Goal: Information Seeking & Learning: Learn about a topic

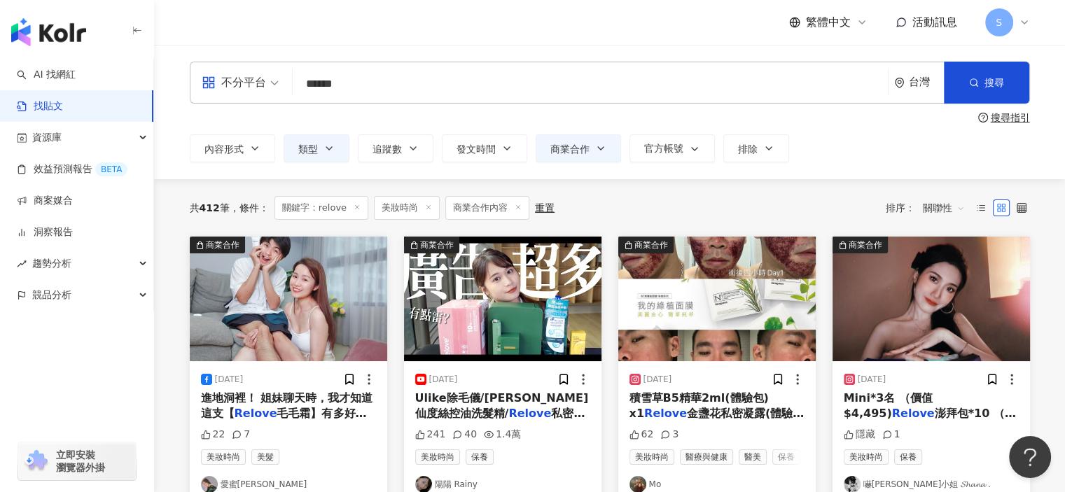
click at [357, 205] on icon at bounding box center [357, 207] width 7 height 7
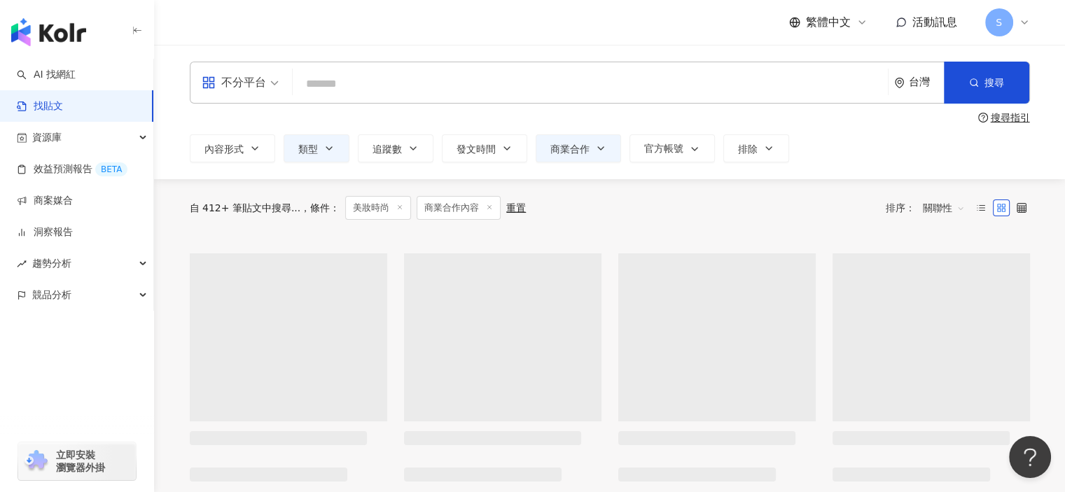
click at [384, 80] on input "search" at bounding box center [590, 84] width 584 height 30
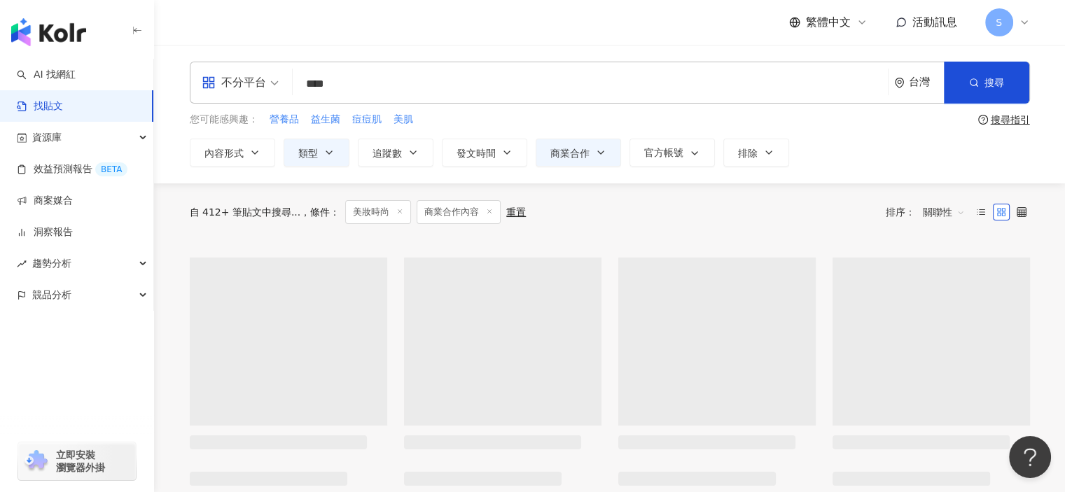
type input "****"
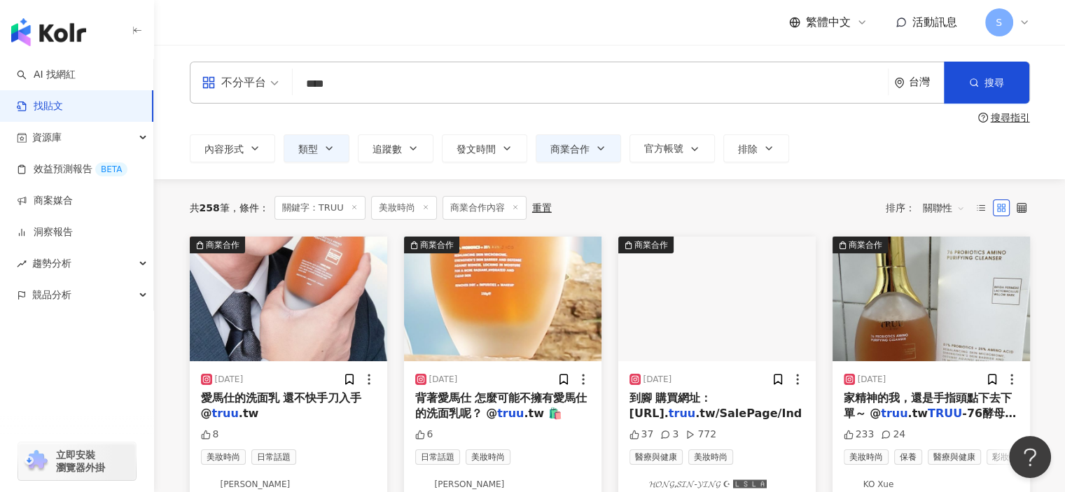
scroll to position [70, 0]
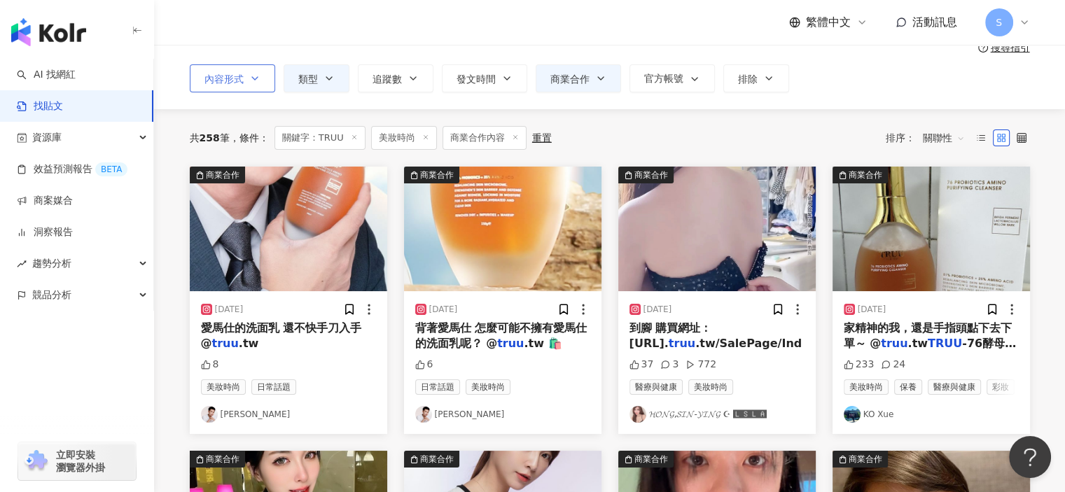
click at [255, 83] on icon "button" at bounding box center [254, 78] width 11 height 11
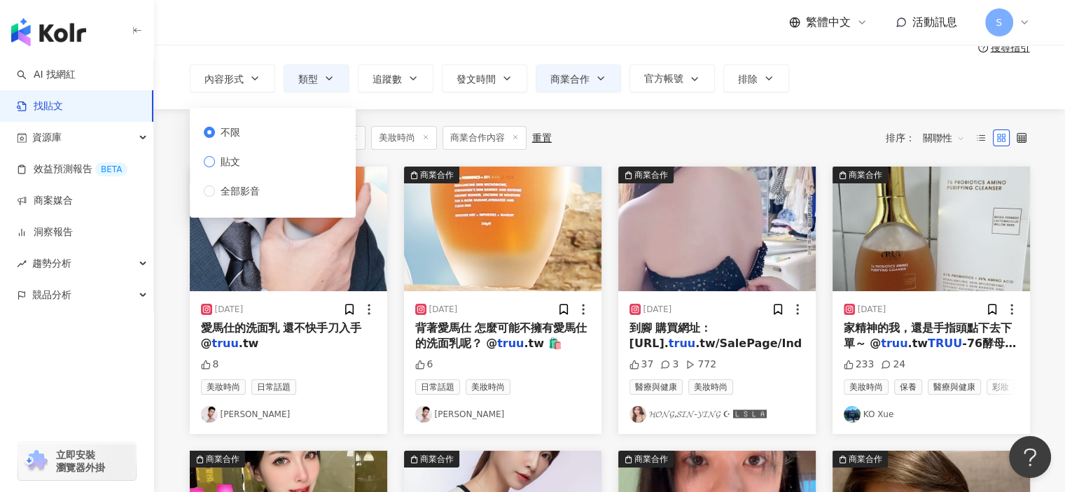
click at [254, 161] on label "貼文" at bounding box center [235, 161] width 62 height 15
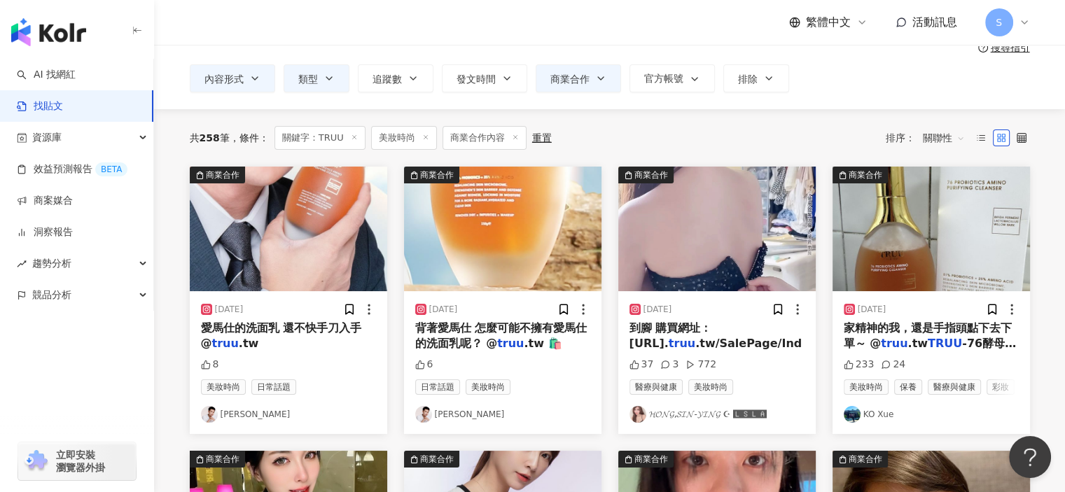
click at [641, 123] on div "共 258 筆 條件 ： 關鍵字：TRUU 美妝時尚 商業合作內容 重置 排序： 關聯性" at bounding box center [610, 137] width 840 height 57
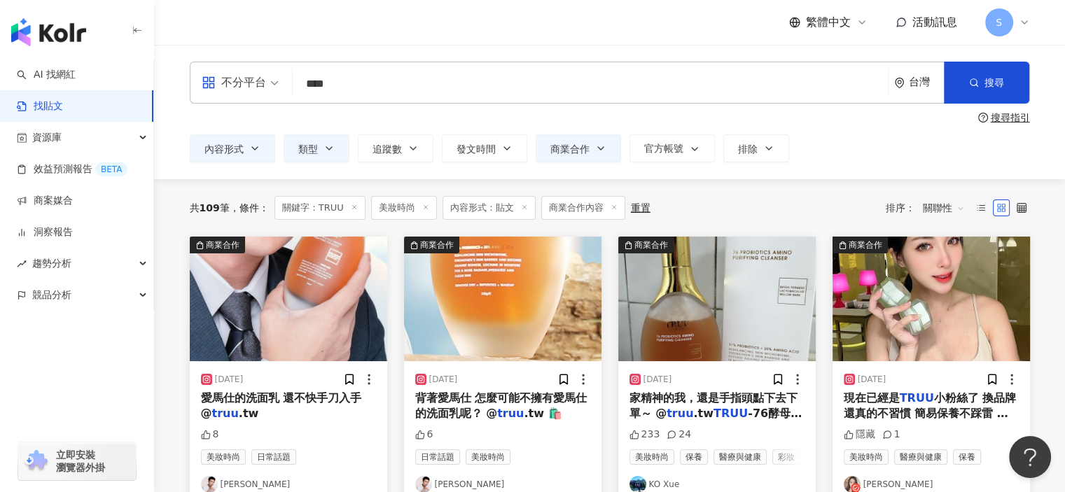
click at [945, 208] on span "關聯性" at bounding box center [944, 208] width 42 height 22
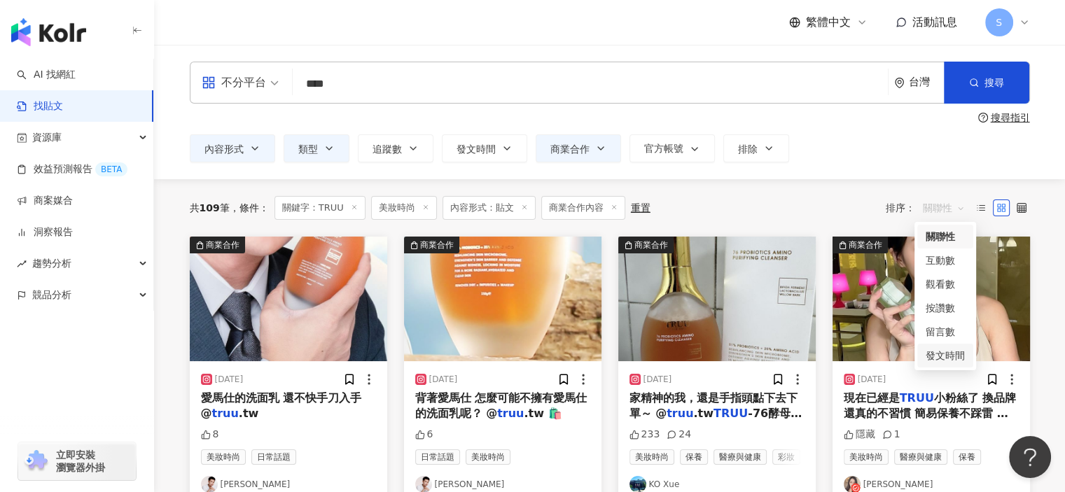
click at [950, 354] on div "發文時間" at bounding box center [945, 355] width 39 height 15
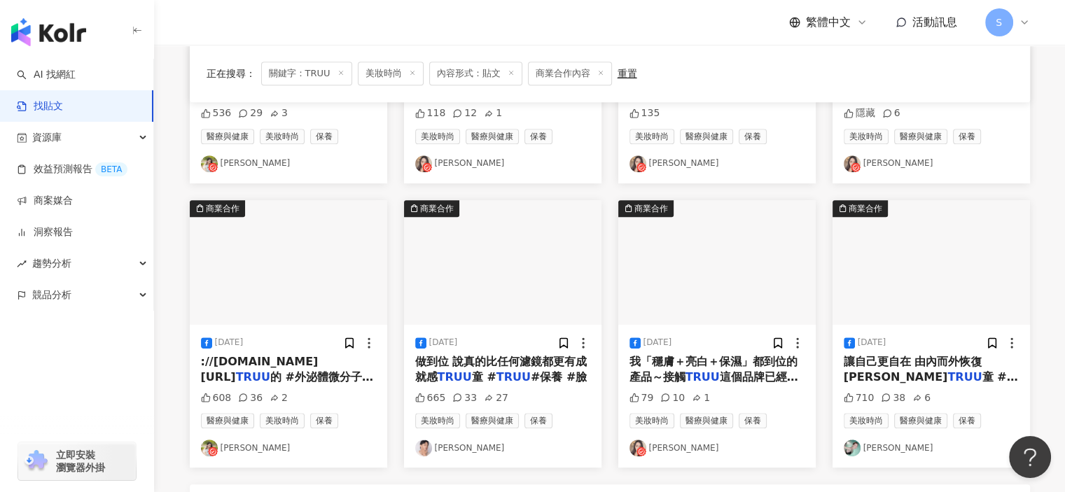
scroll to position [630, 0]
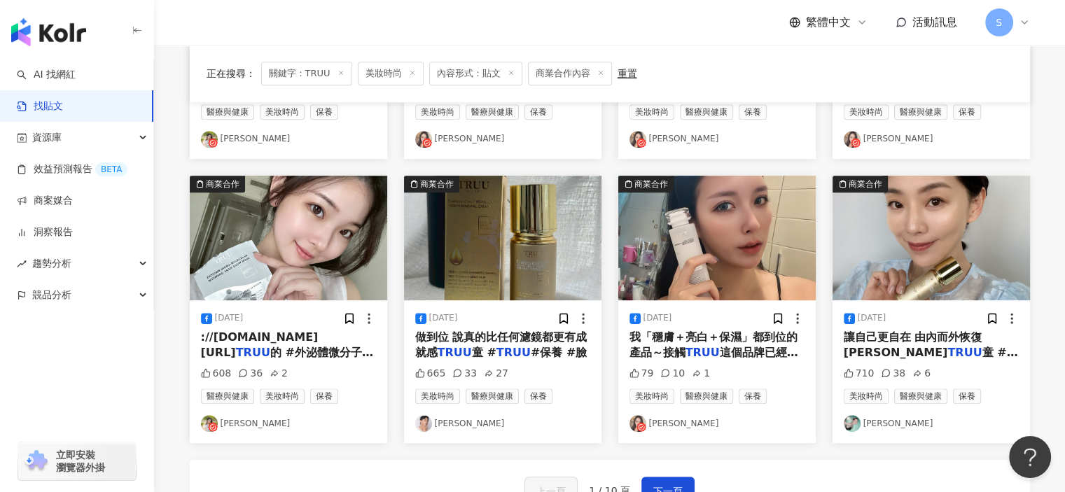
click at [356, 240] on img "button" at bounding box center [288, 238] width 197 height 125
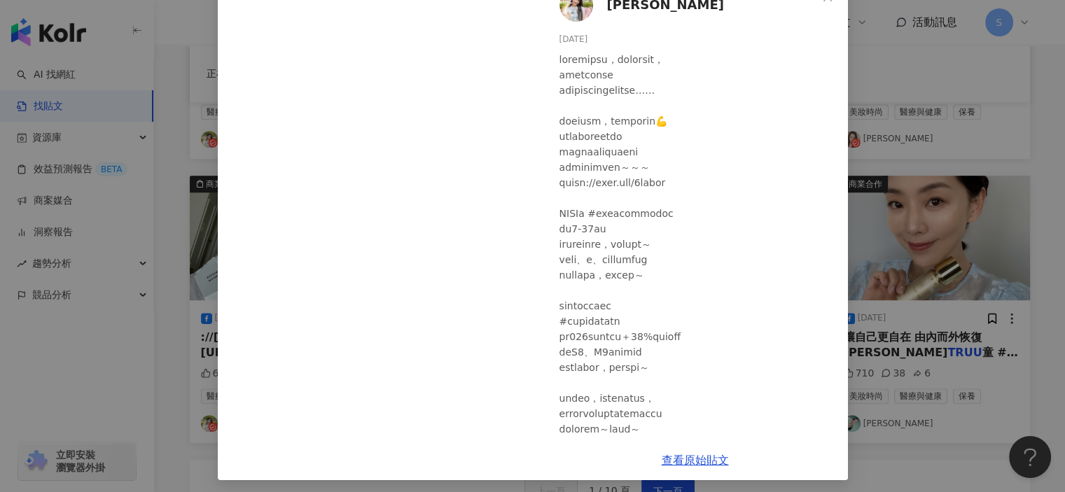
scroll to position [98, 0]
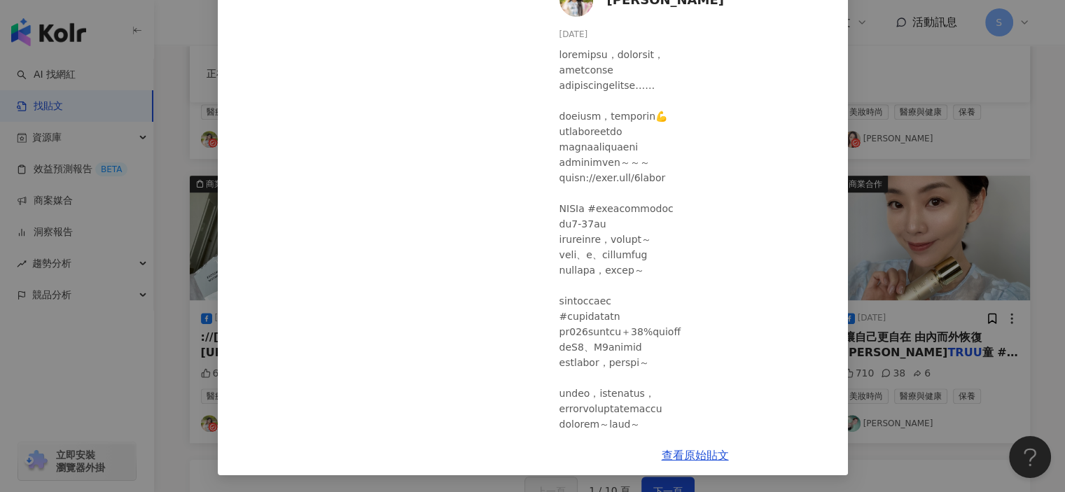
click at [920, 173] on div "[PERSON_NAME] [DATE] 608 36 2 查看原始貼文" at bounding box center [532, 246] width 1065 height 492
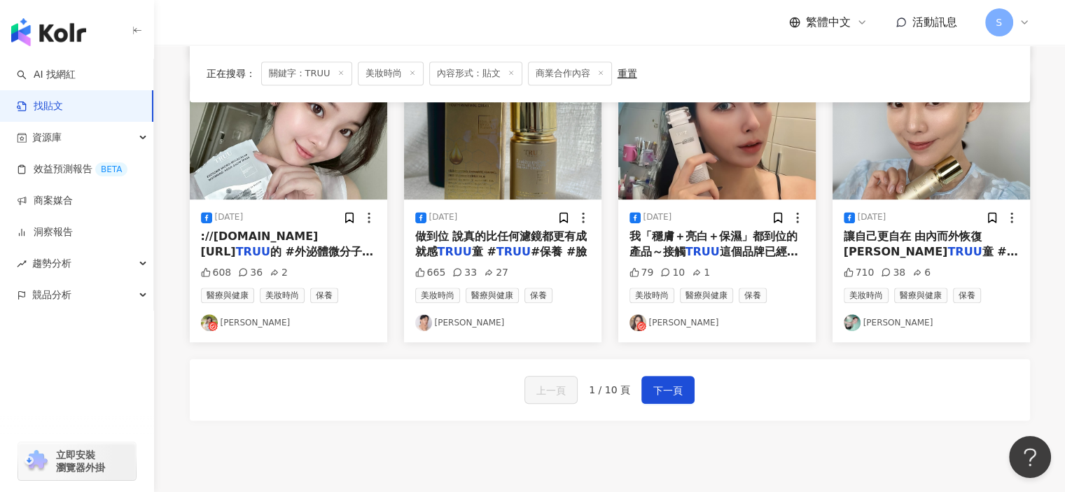
scroll to position [700, 0]
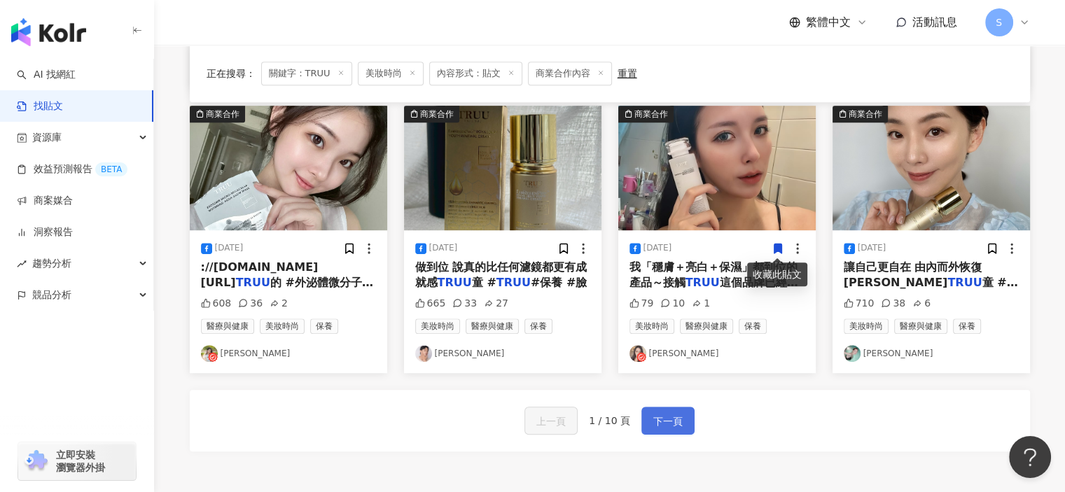
click at [683, 425] on button "下一頁" at bounding box center [667, 421] width 53 height 28
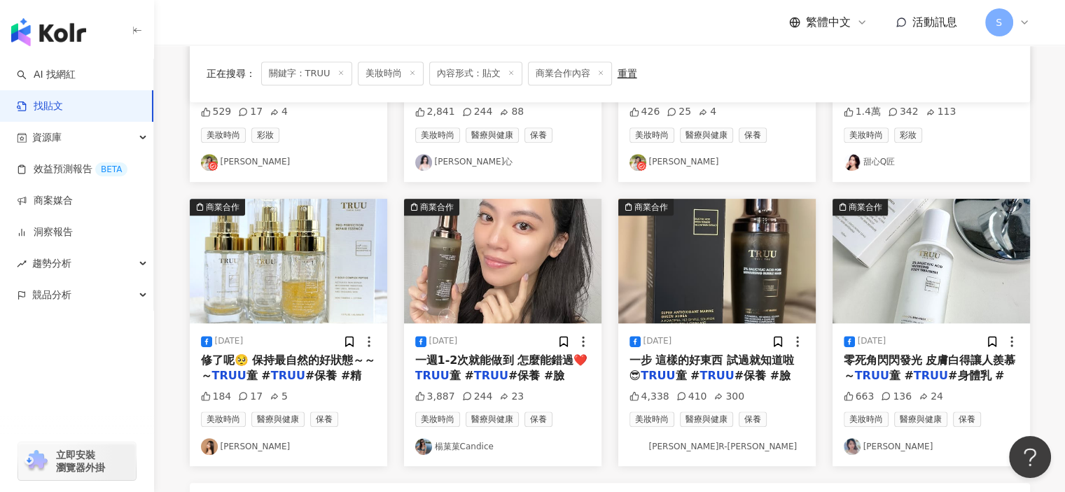
scroll to position [779, 0]
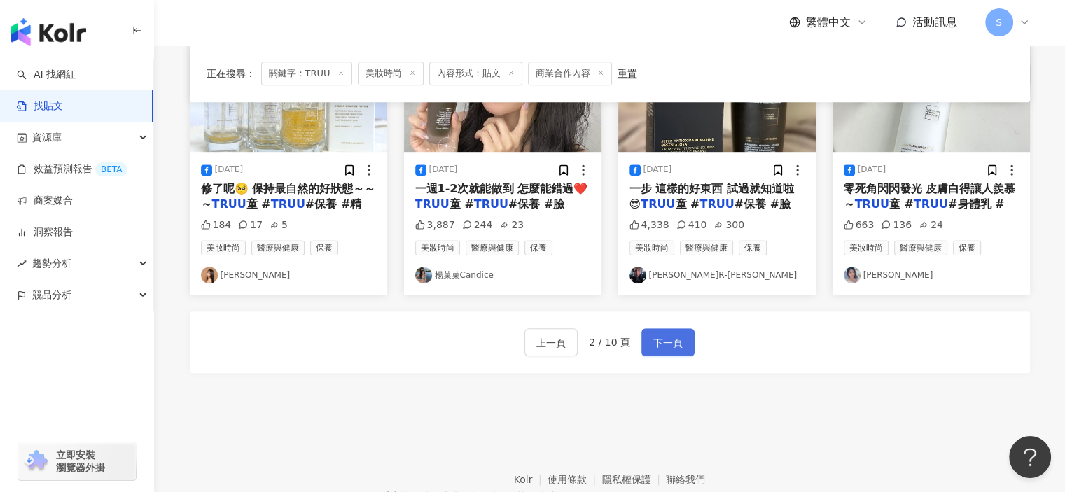
click at [662, 348] on span "下一頁" at bounding box center [667, 343] width 29 height 17
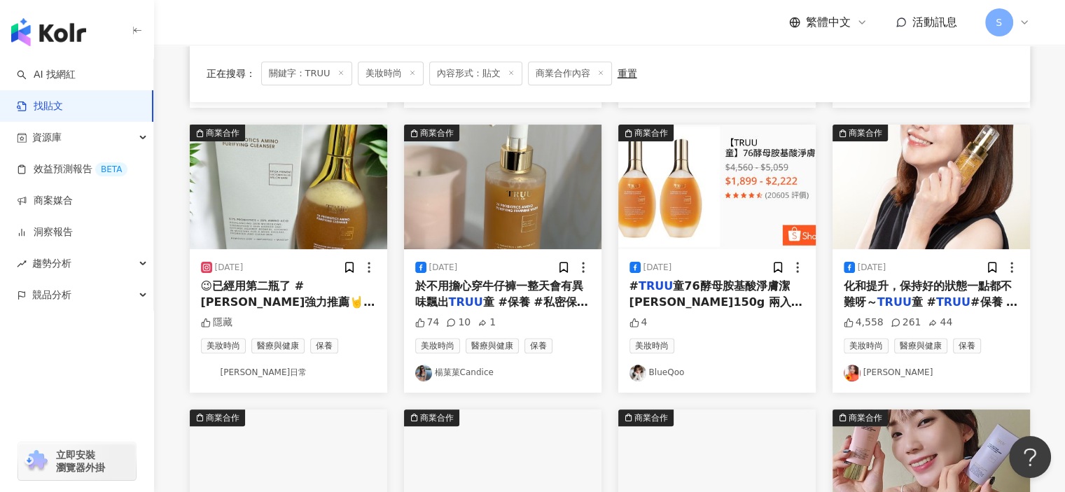
scroll to position [849, 0]
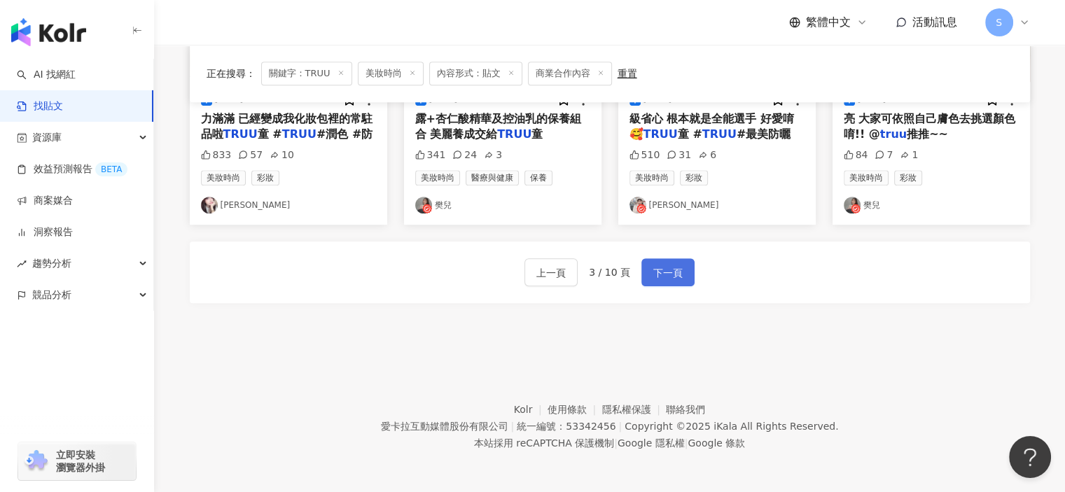
click at [656, 274] on span "下一頁" at bounding box center [667, 273] width 29 height 17
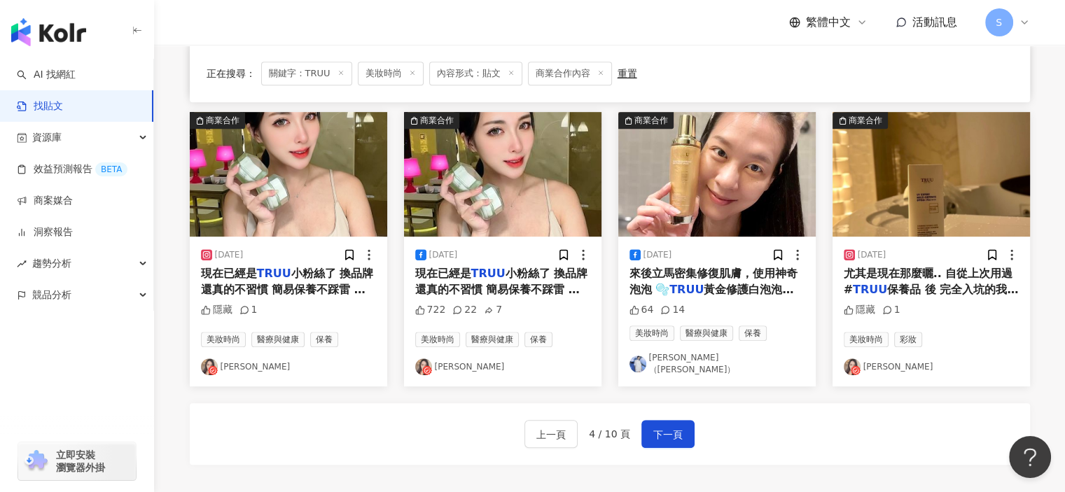
scroll to position [776, 0]
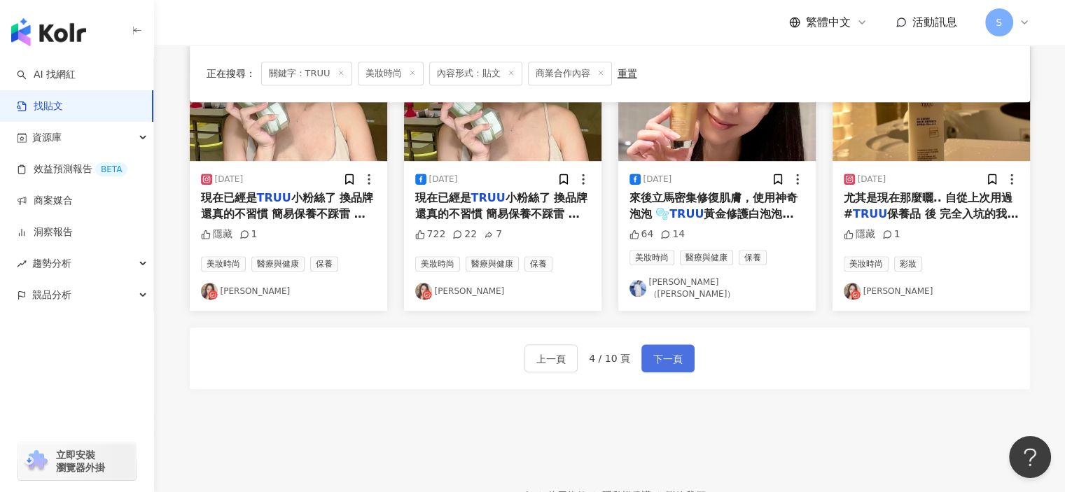
click at [658, 351] on span "下一頁" at bounding box center [667, 359] width 29 height 17
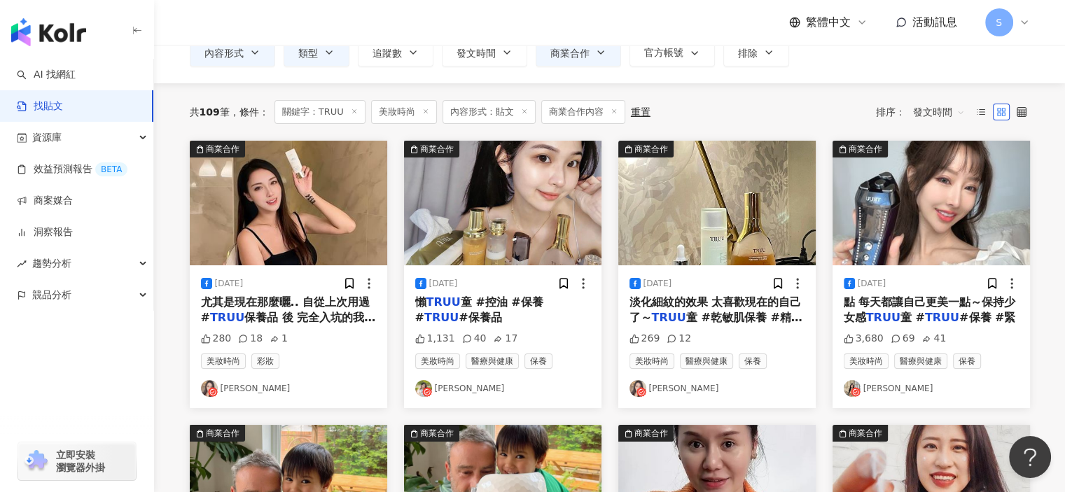
scroll to position [0, 0]
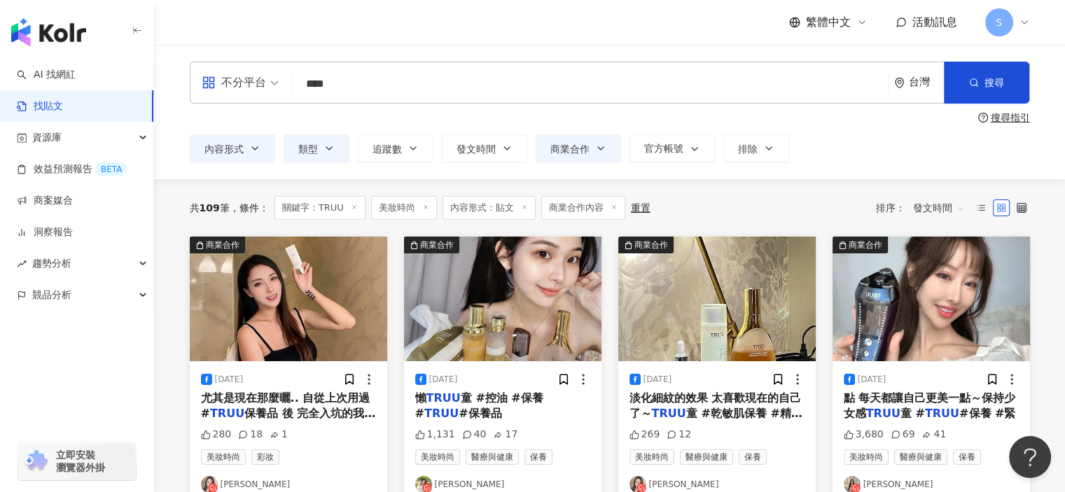
drag, startPoint x: 369, startPoint y: 86, endPoint x: 251, endPoint y: 81, distance: 118.5
click at [251, 81] on div "不分平台 TRUU **** 台灣 搜尋" at bounding box center [610, 83] width 840 height 42
type input "*"
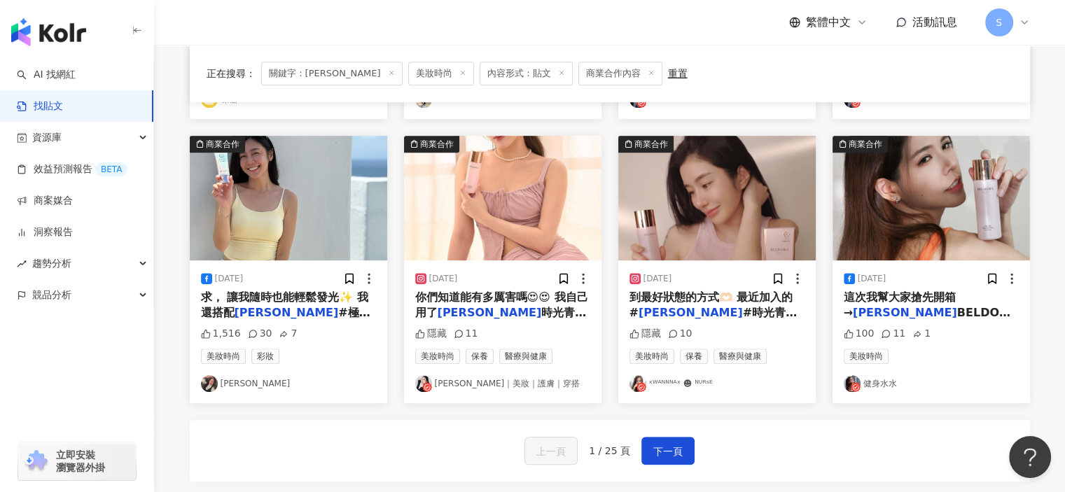
scroll to position [704, 0]
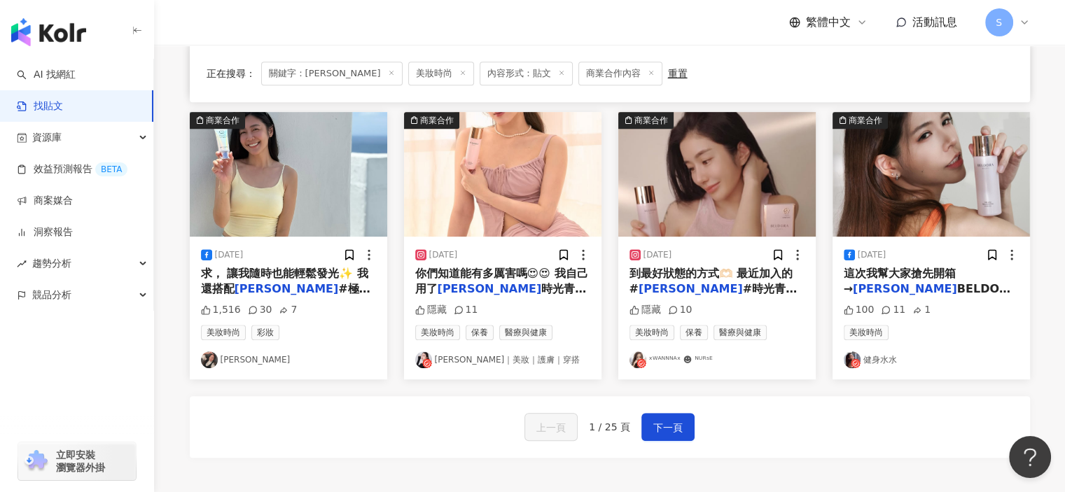
click at [737, 176] on img "button" at bounding box center [716, 174] width 197 height 125
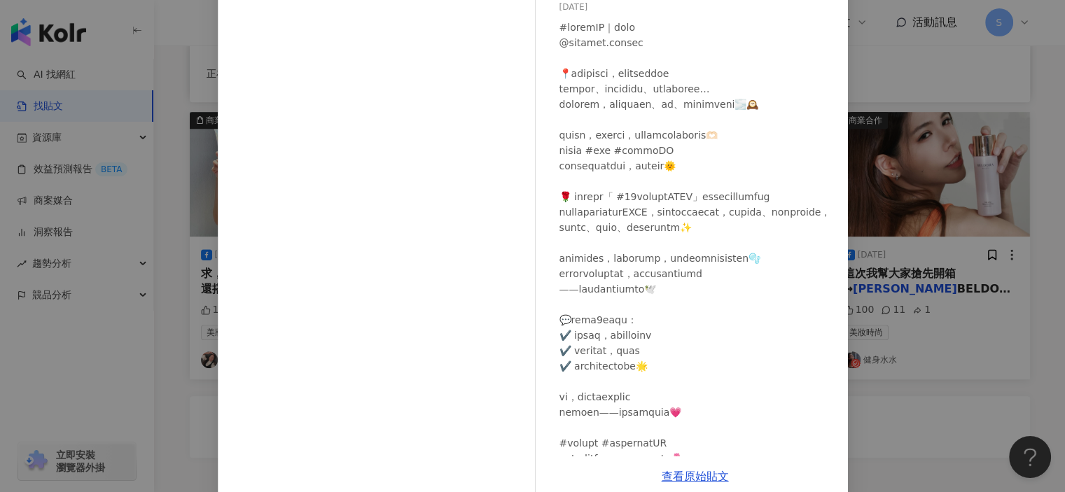
scroll to position [140, 0]
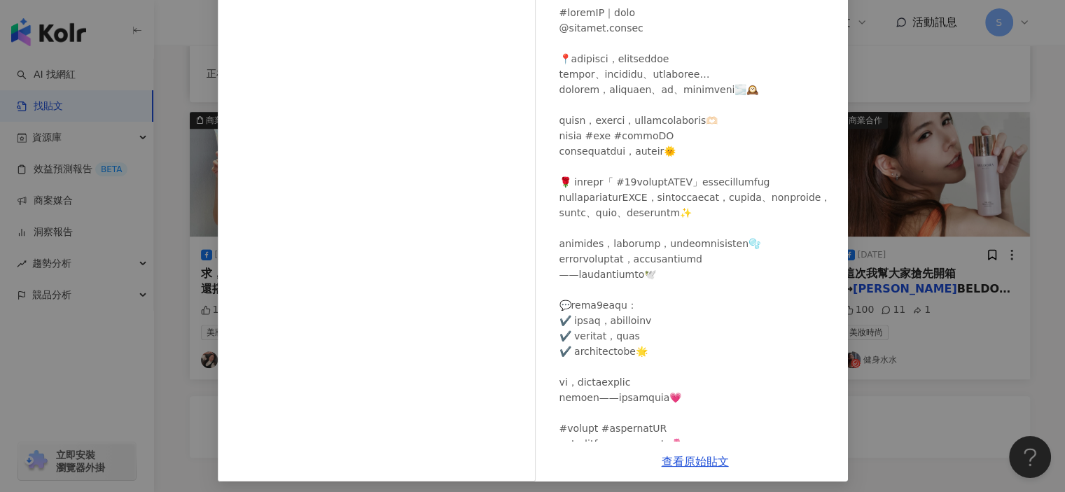
click at [944, 353] on div "ˣᵂᴬᴺᴺᴺᴬˣ ☻ ᴺᵁᴿˢᴱ [DATE] 隱藏 10 查看原始貼文" at bounding box center [532, 246] width 1065 height 492
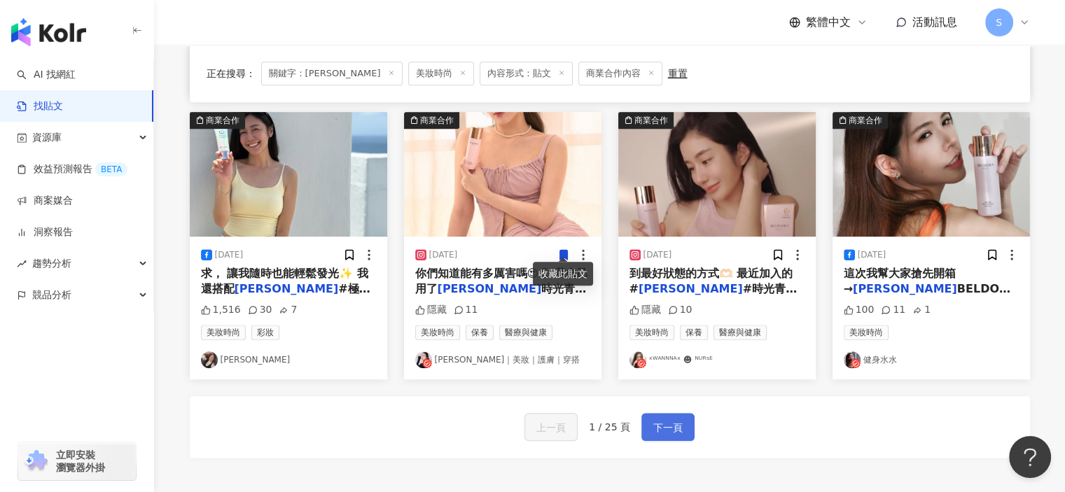
click at [662, 419] on span "下一頁" at bounding box center [667, 427] width 29 height 17
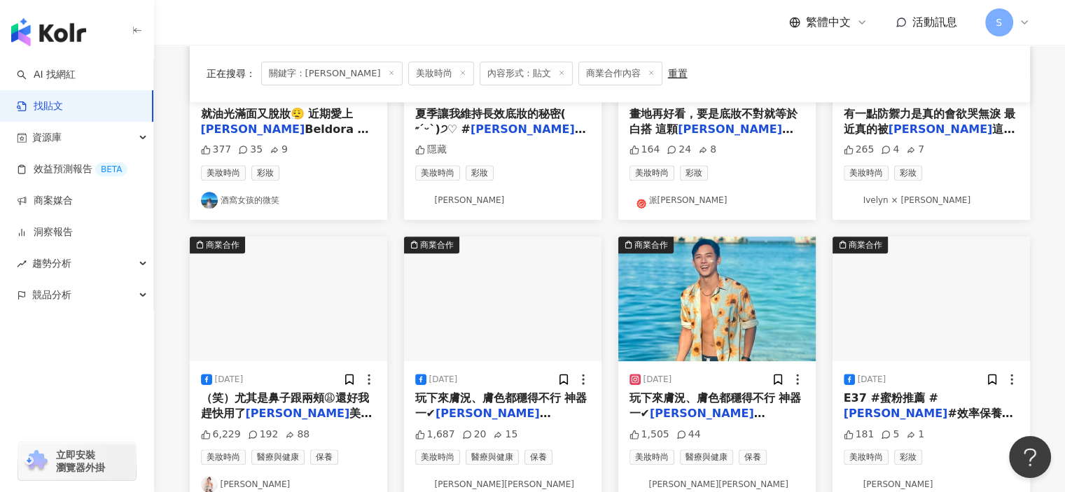
scroll to position [704, 0]
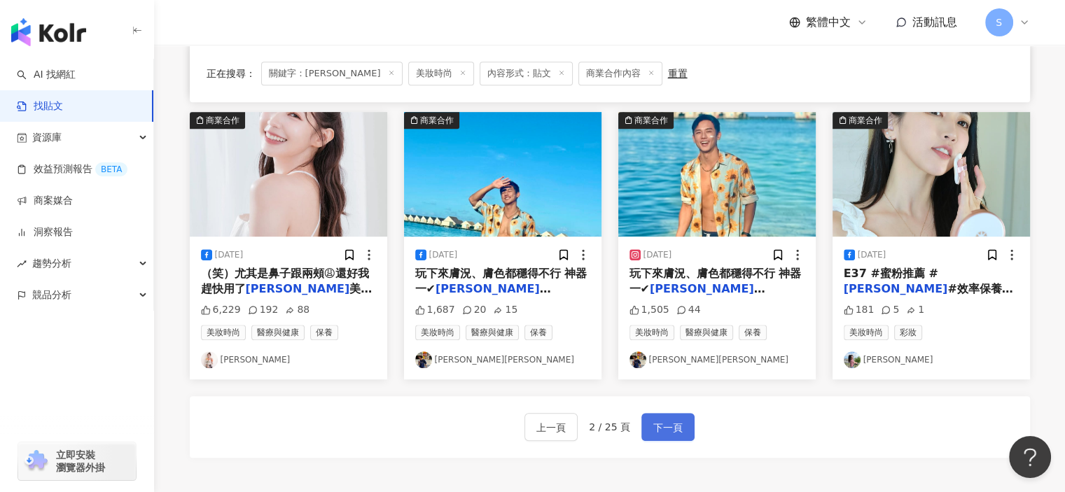
click at [667, 421] on span "下一頁" at bounding box center [667, 427] width 29 height 17
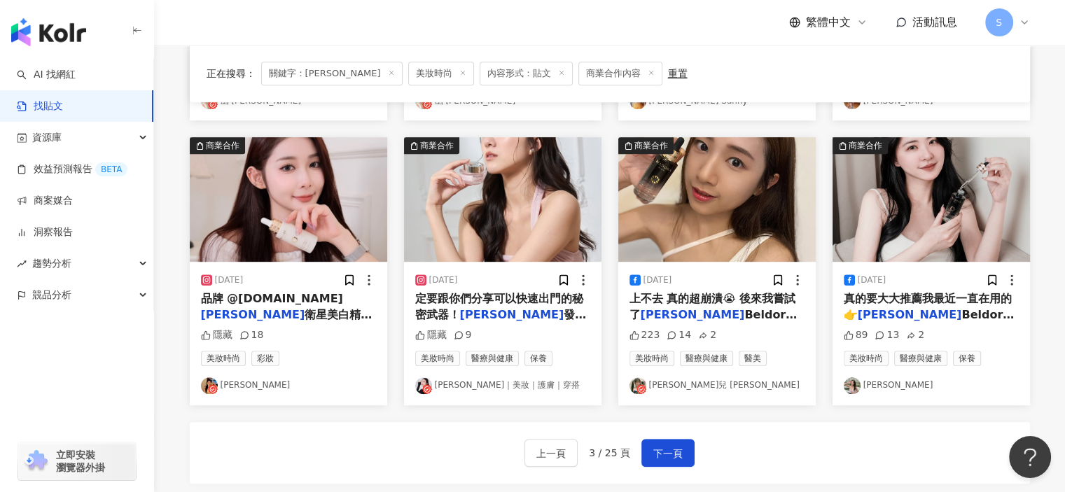
scroll to position [792, 0]
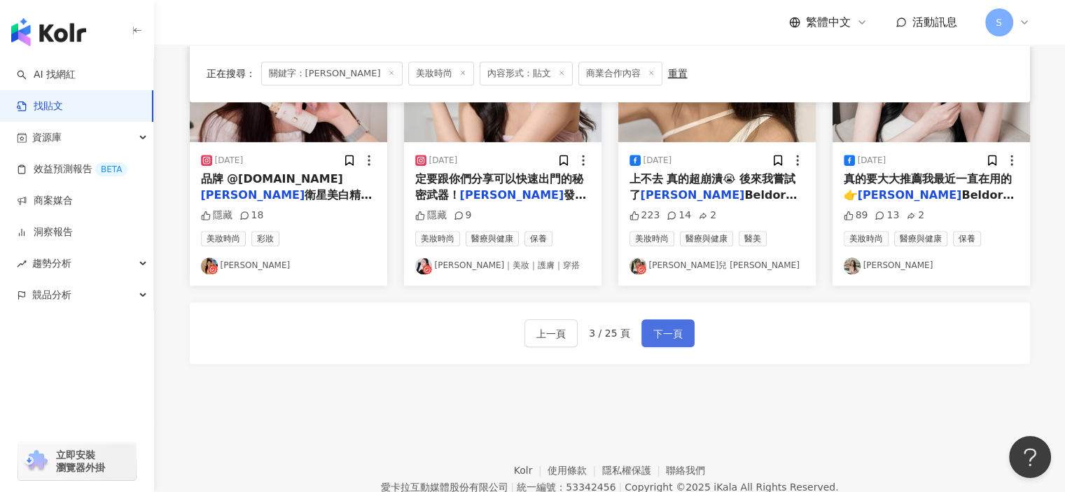
click at [658, 337] on span "下一頁" at bounding box center [667, 334] width 29 height 17
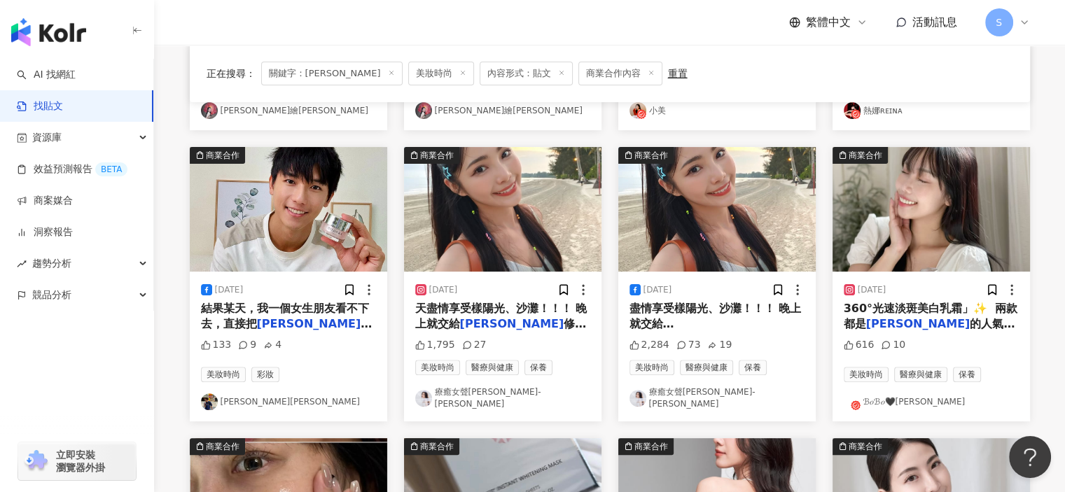
scroll to position [852, 0]
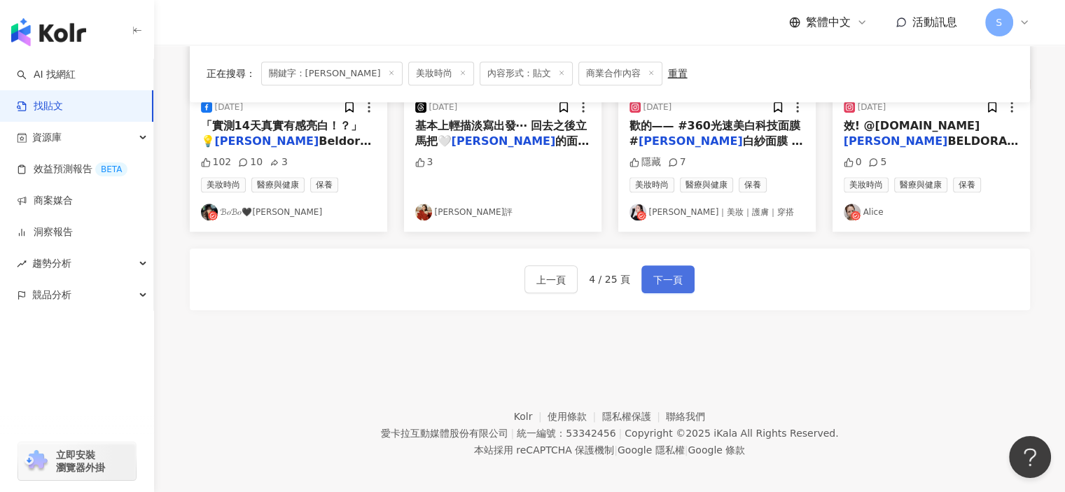
click at [670, 277] on span "下一頁" at bounding box center [667, 280] width 29 height 17
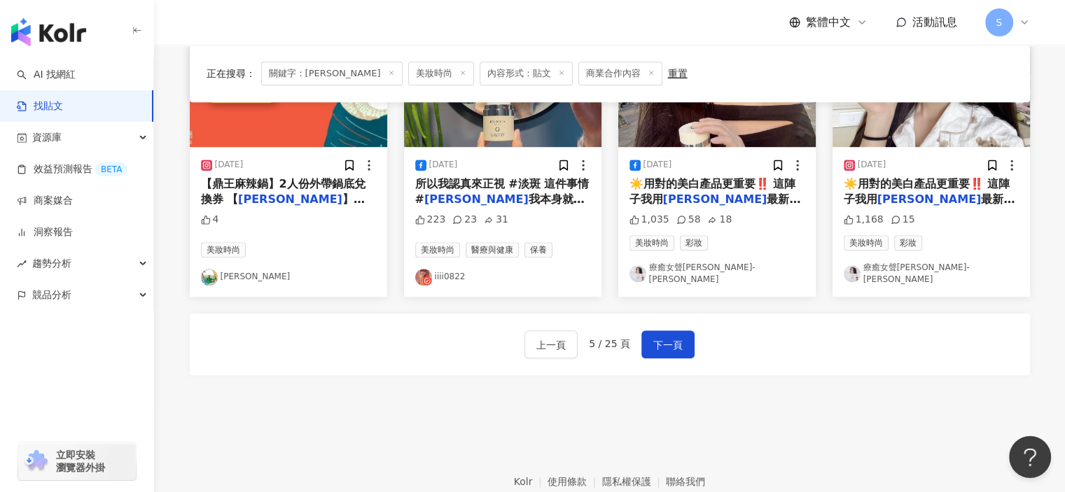
scroll to position [809, 0]
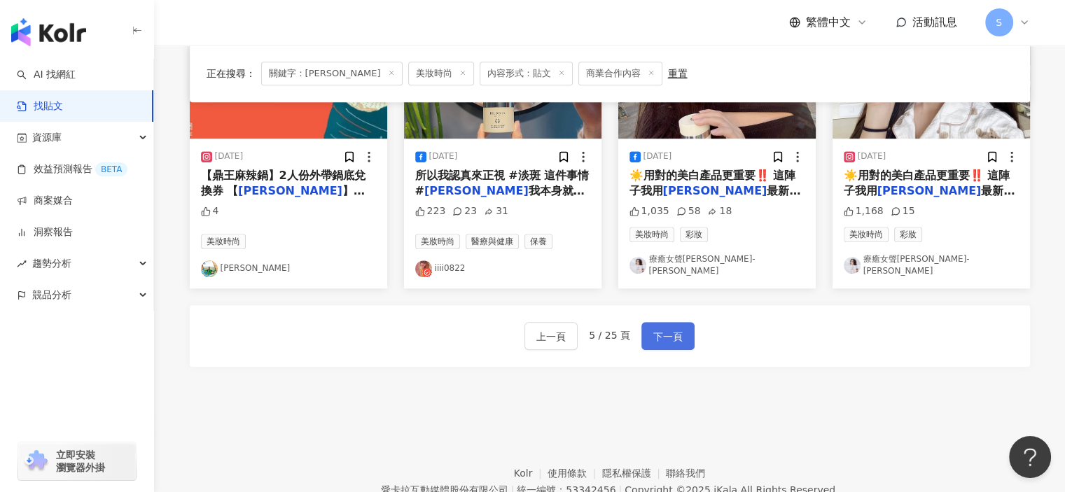
click at [657, 328] on span "下一頁" at bounding box center [667, 336] width 29 height 17
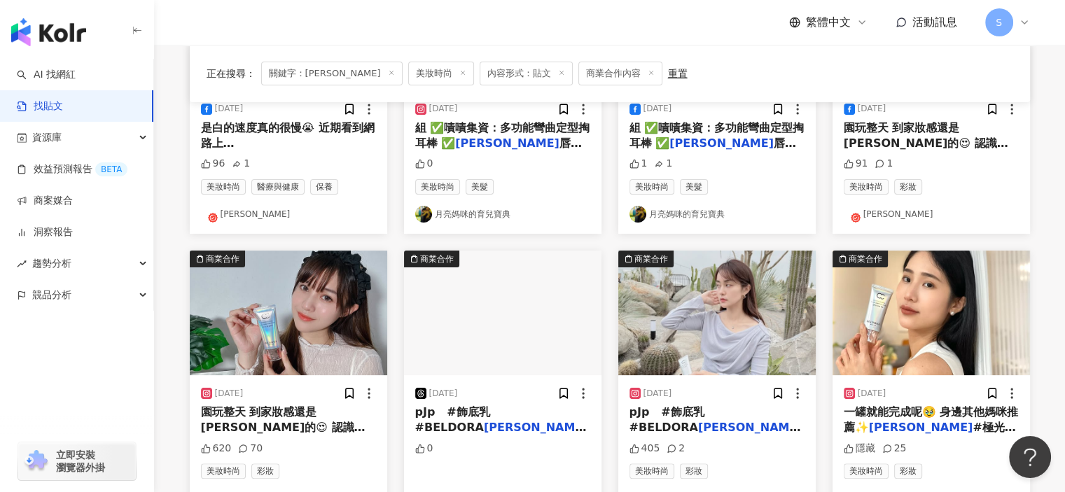
scroll to position [249, 0]
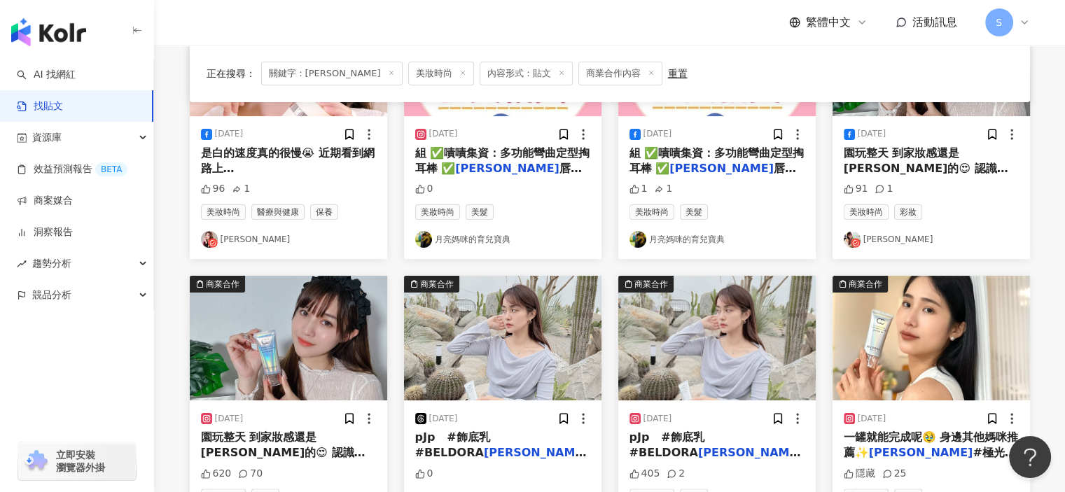
click at [737, 43] on div "繁體中文 活動訊息 S" at bounding box center [610, 22] width 840 height 45
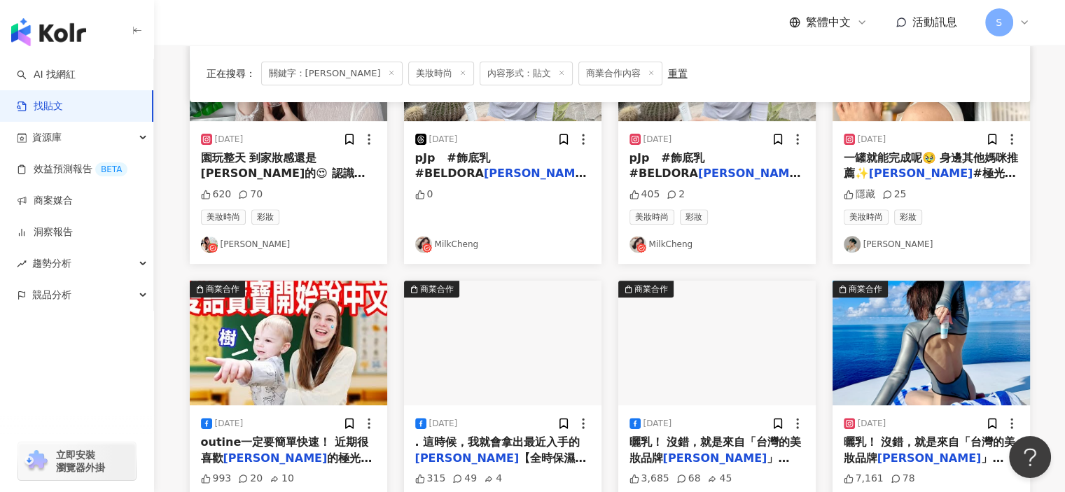
scroll to position [529, 0]
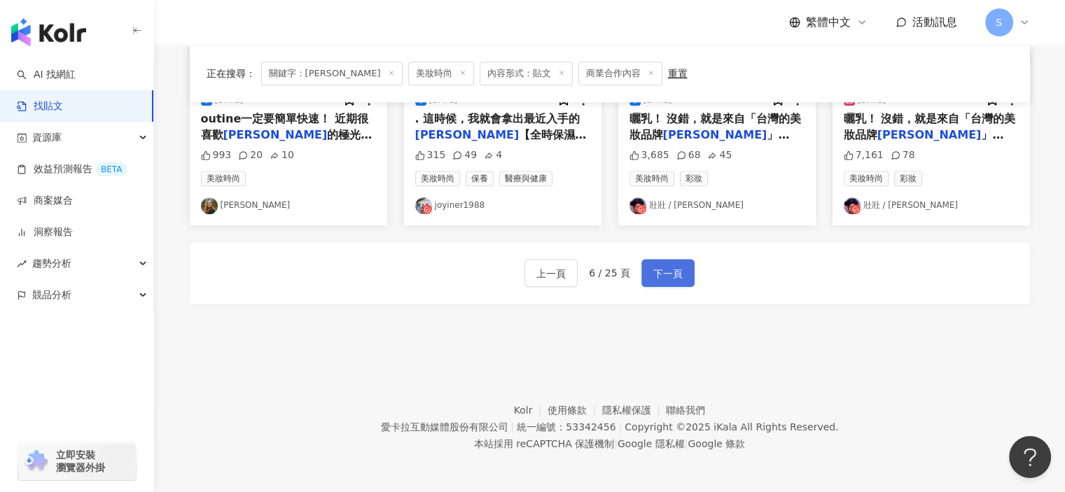
click at [678, 270] on span "下一頁" at bounding box center [667, 273] width 29 height 17
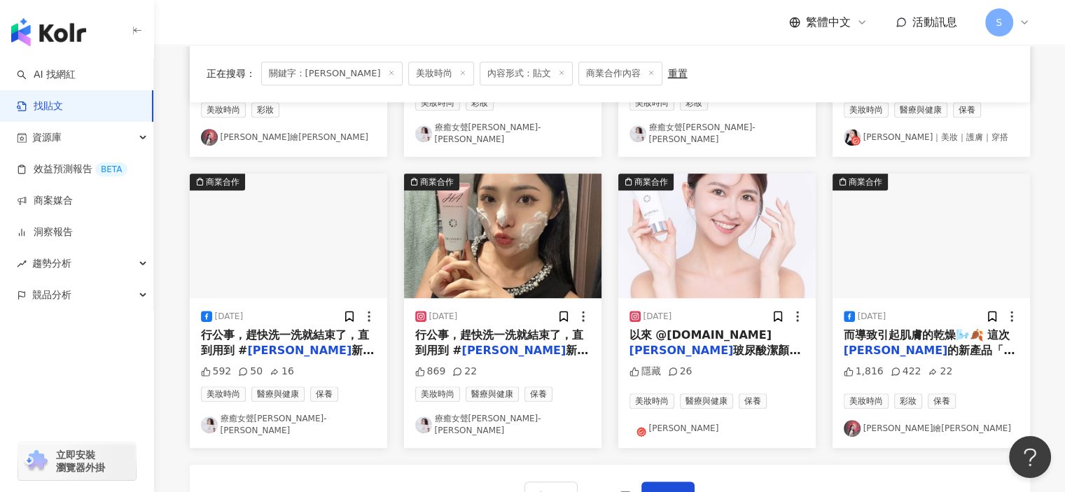
scroll to position [642, 0]
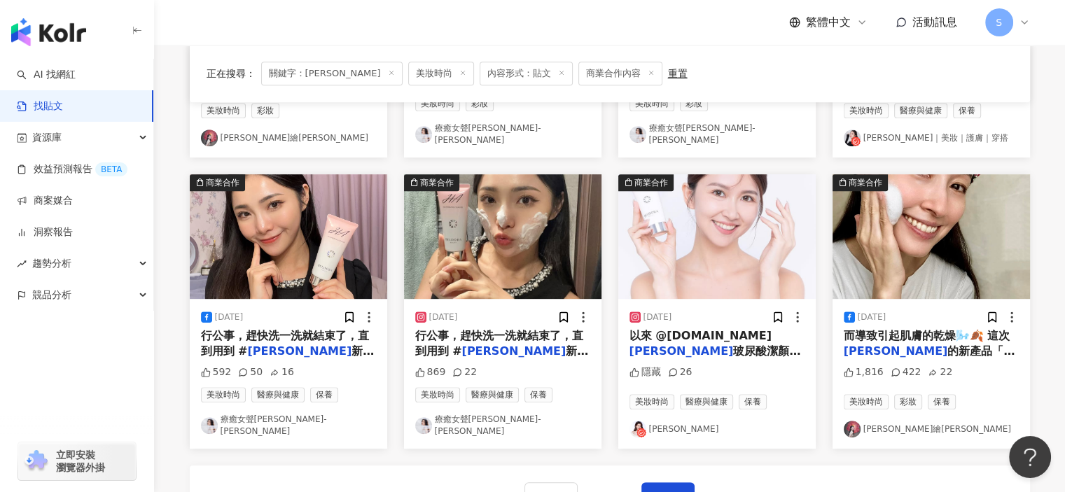
click at [760, 256] on img "button" at bounding box center [716, 236] width 197 height 125
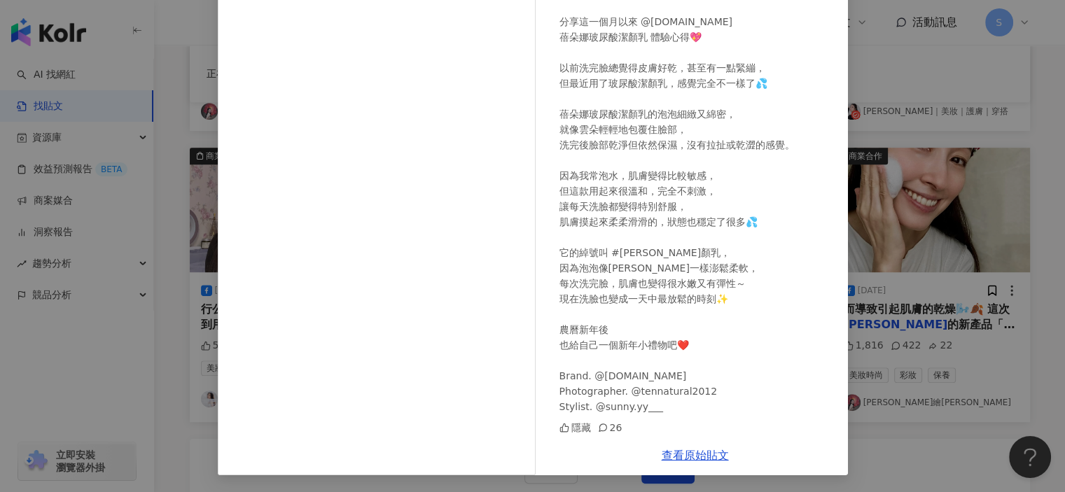
scroll to position [712, 0]
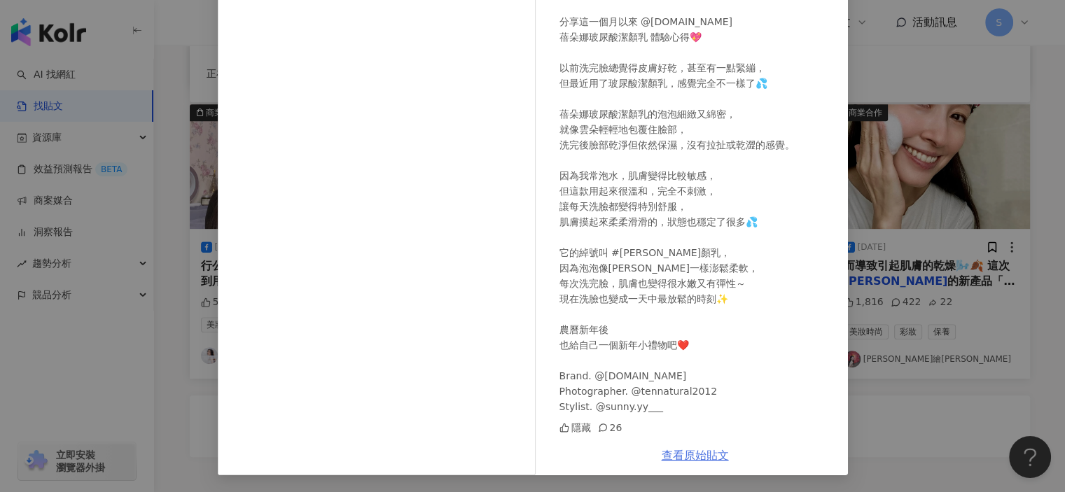
click at [683, 451] on link "查看原始貼文" at bounding box center [695, 455] width 67 height 13
click at [927, 137] on div "[PERSON_NAME] [DATE] Happy [DATE] 🧧 ✨ 農曆新年快樂！！ 分享這一個月以來 @[DOMAIN_NAME] 蓓朵娜玻尿酸潔顏…" at bounding box center [532, 246] width 1065 height 492
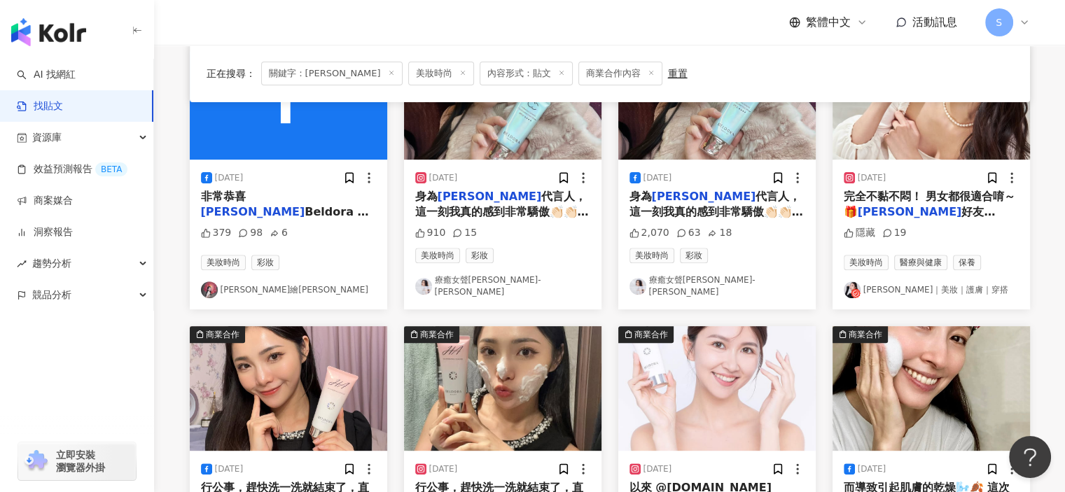
scroll to position [852, 0]
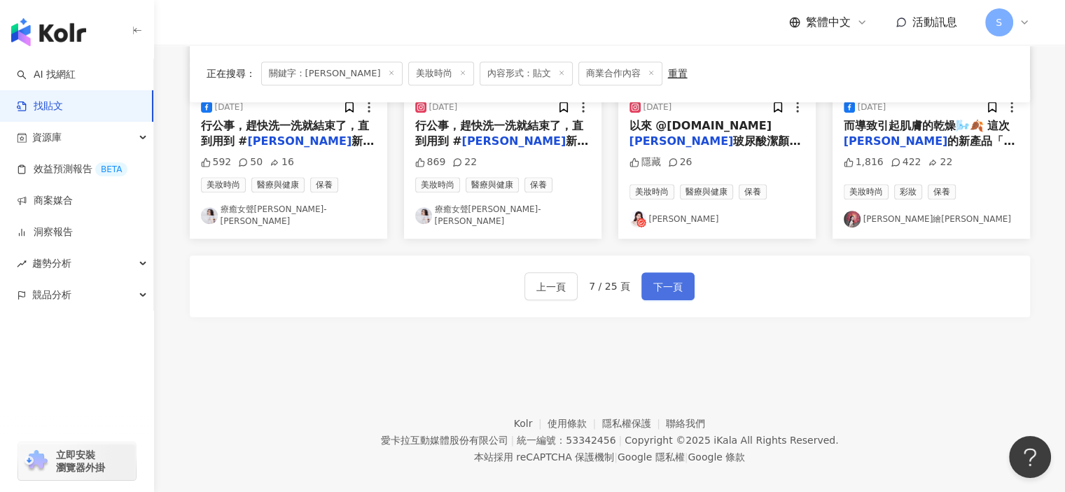
click at [666, 279] on span "下一頁" at bounding box center [667, 287] width 29 height 17
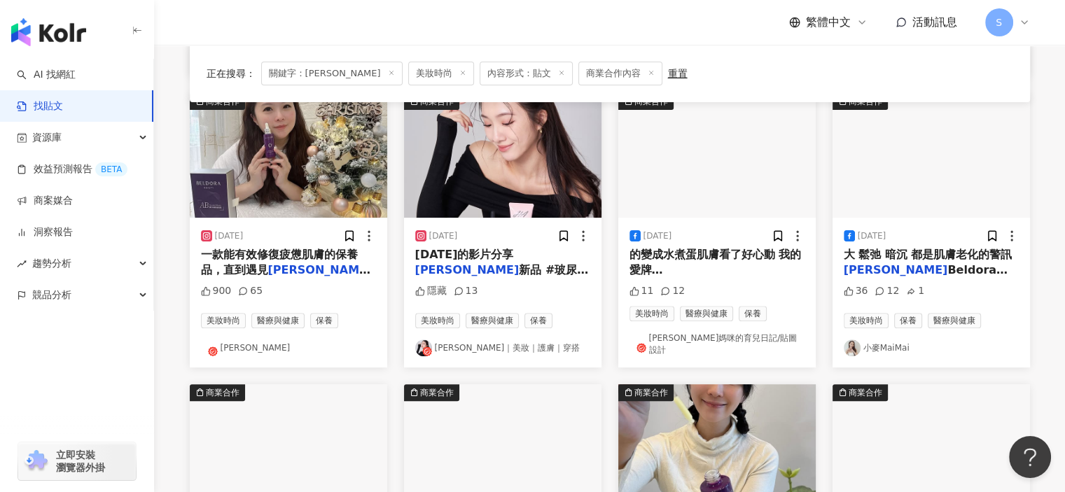
scroll to position [362, 0]
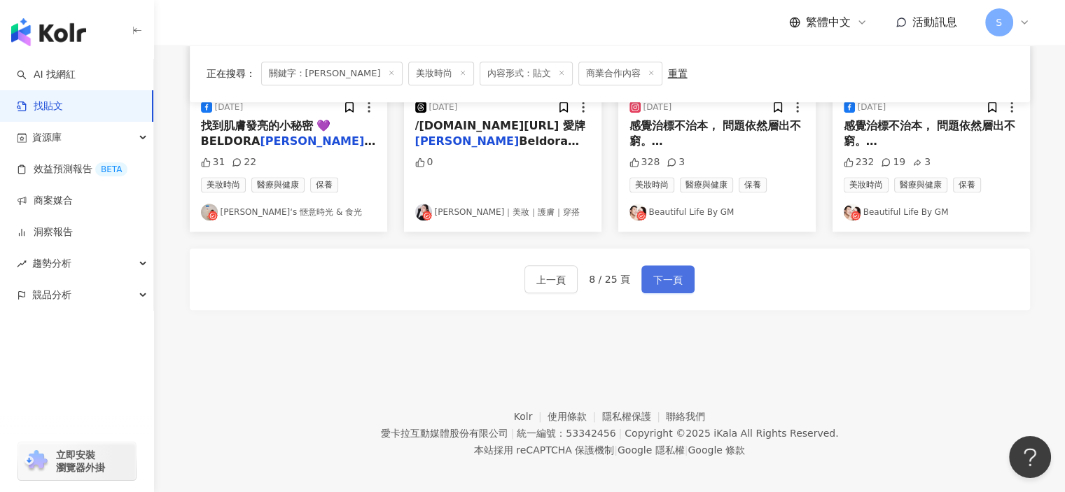
click at [676, 281] on button "下一頁" at bounding box center [667, 279] width 53 height 28
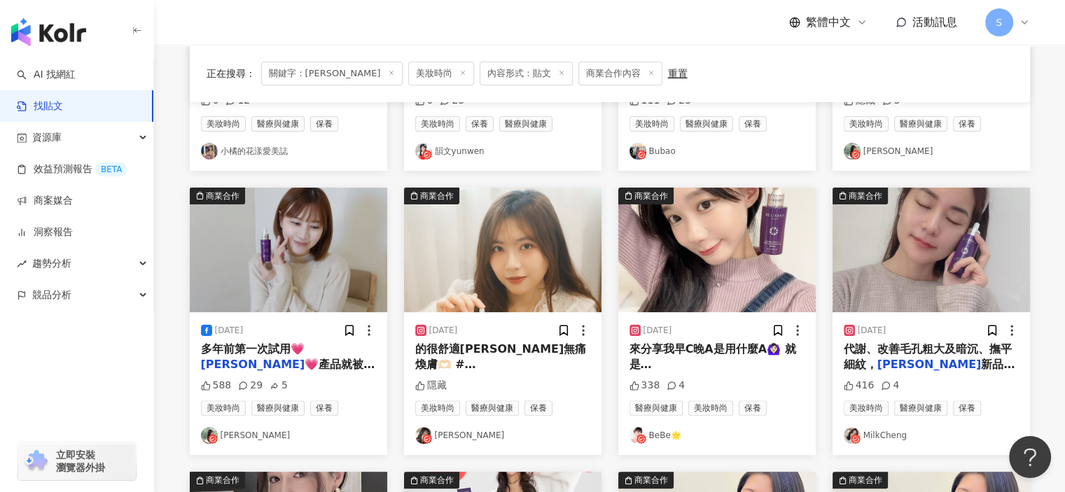
scroll to position [852, 0]
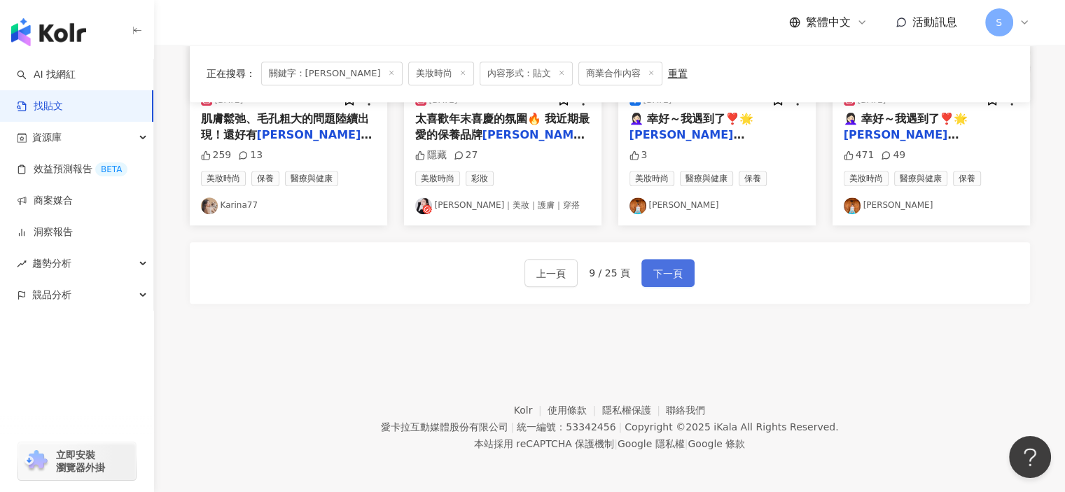
click at [678, 276] on span "下一頁" at bounding box center [667, 273] width 29 height 17
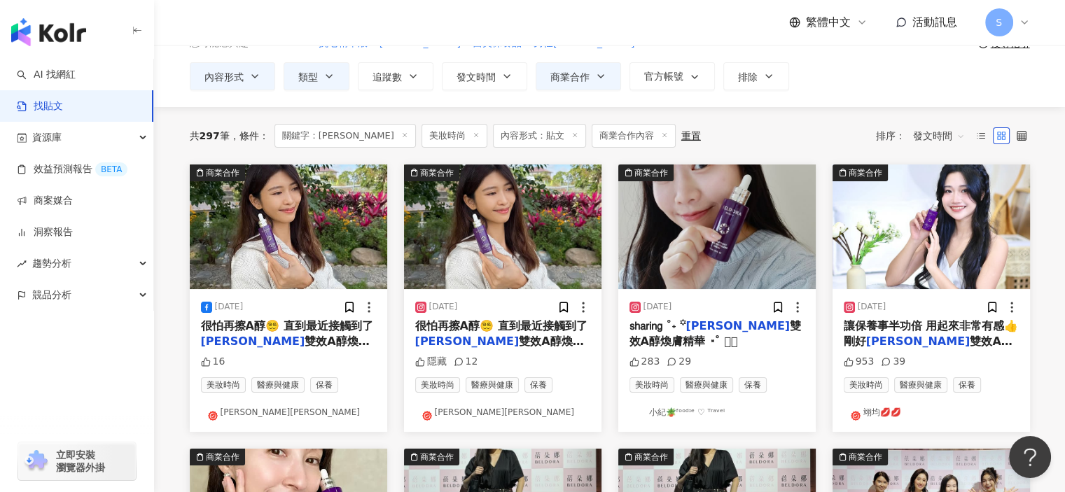
scroll to position [0, 0]
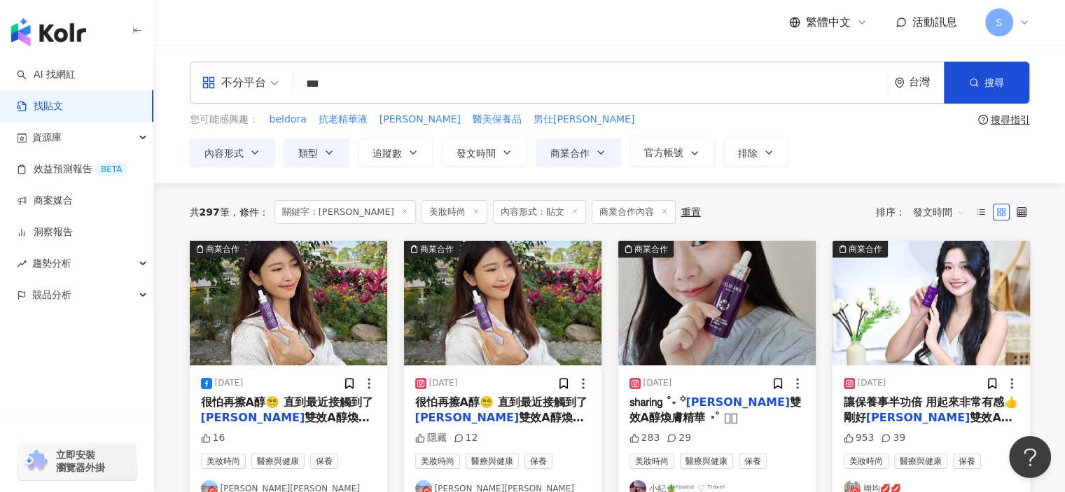
drag, startPoint x: 383, startPoint y: 81, endPoint x: 265, endPoint y: 75, distance: 117.8
click at [265, 75] on div "不分平台 [PERSON_NAME] *** 台灣 搜尋" at bounding box center [610, 83] width 840 height 42
type input "*"
paste input "****"
type input "****"
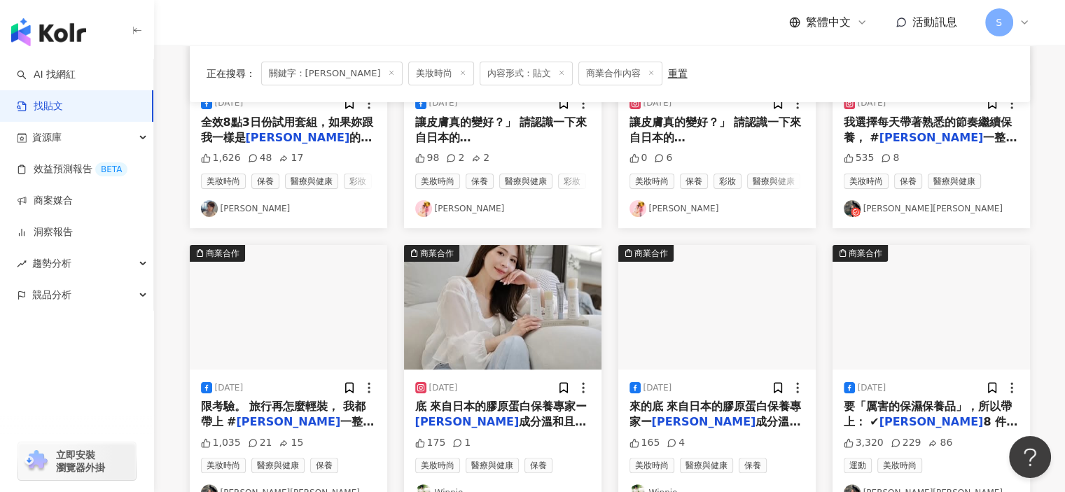
scroll to position [350, 0]
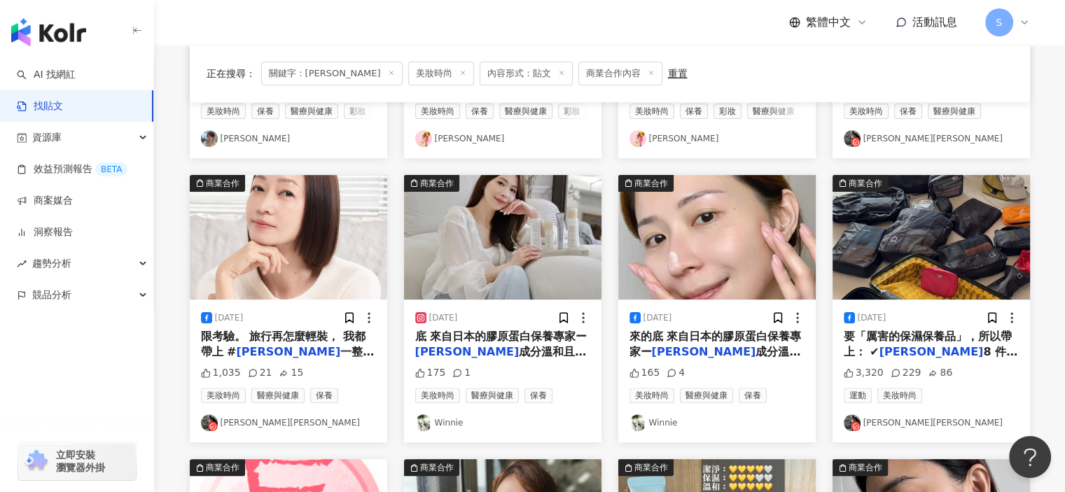
click at [737, 270] on img "button" at bounding box center [716, 237] width 197 height 125
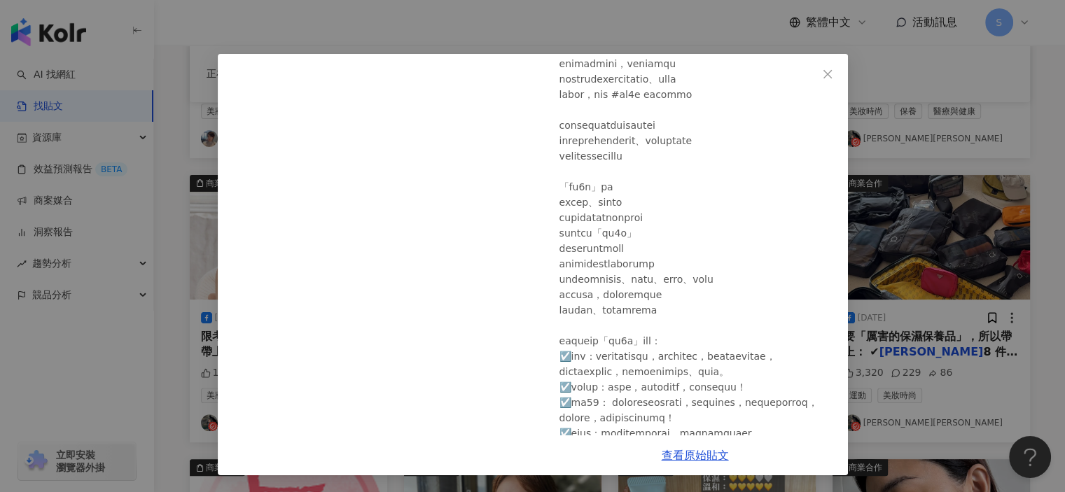
scroll to position [140, 0]
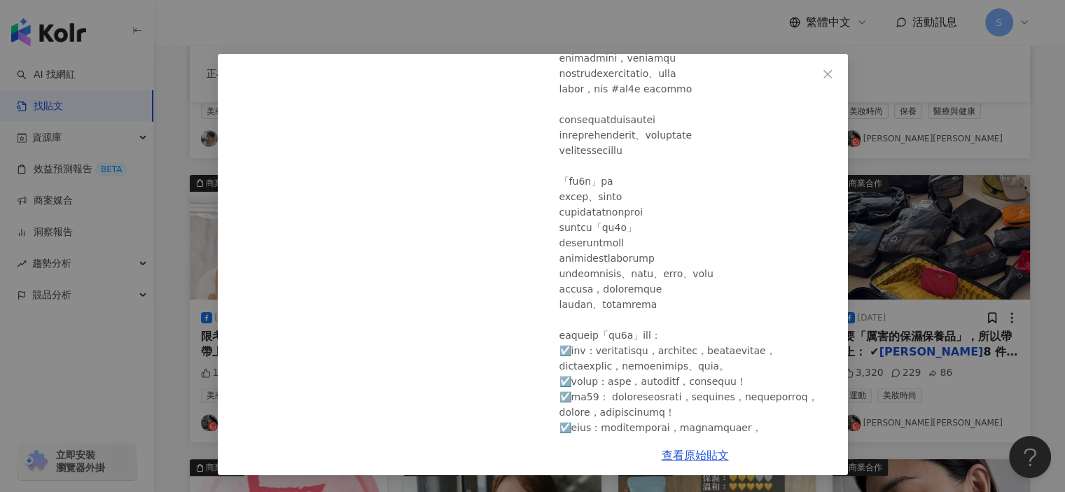
click at [947, 341] on div "Winnie [DATE] 165 4 查看原始貼文" at bounding box center [532, 246] width 1065 height 492
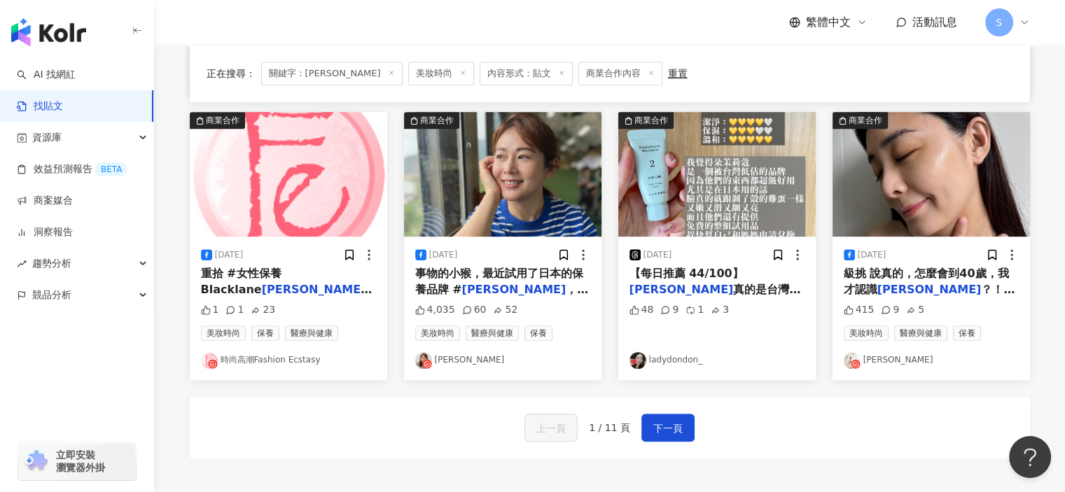
scroll to position [700, 0]
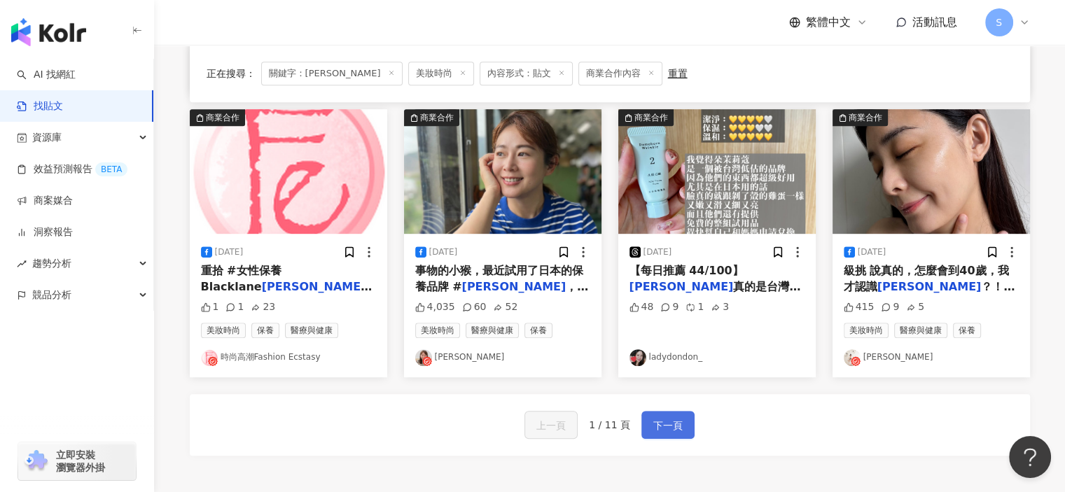
click at [669, 418] on span "下一頁" at bounding box center [667, 425] width 29 height 17
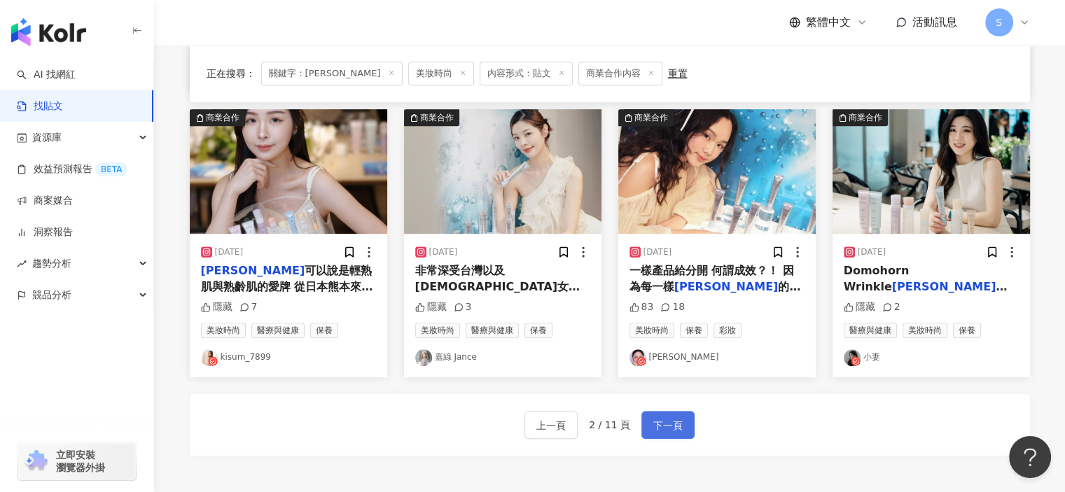
click at [672, 420] on span "下一頁" at bounding box center [667, 425] width 29 height 17
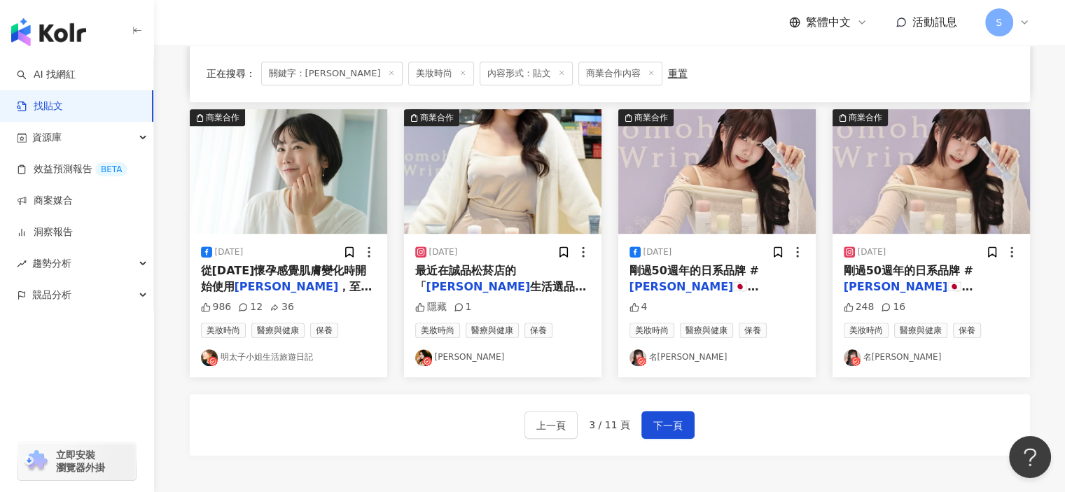
click at [521, 27] on div "繁體中文 活動訊息 S" at bounding box center [610, 22] width 840 height 45
click at [678, 417] on span "下一頁" at bounding box center [667, 425] width 29 height 17
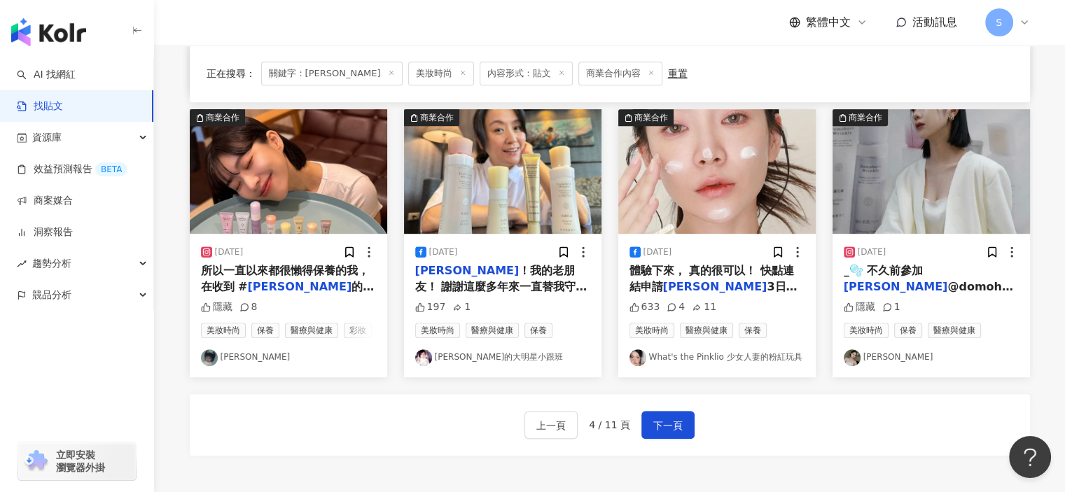
click at [915, 185] on img "button" at bounding box center [930, 171] width 197 height 125
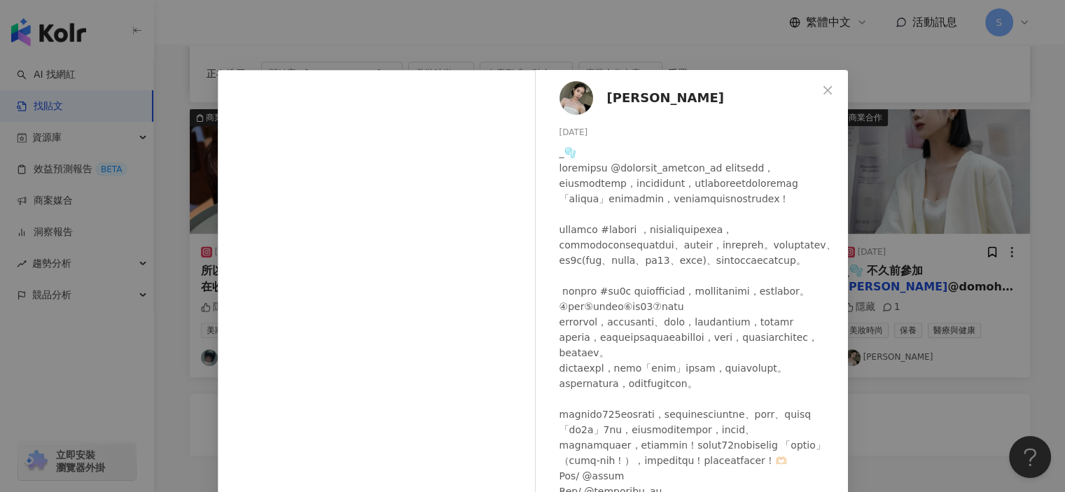
click at [1030, 330] on div "[PERSON_NAME] [DATE] 隱藏 1 查看原始貼文" at bounding box center [532, 246] width 1065 height 492
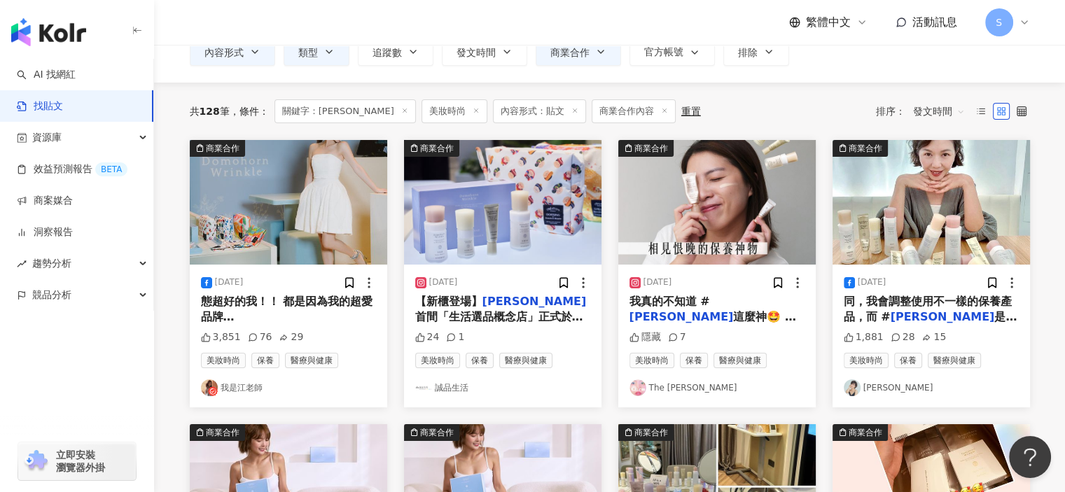
scroll to position [70, 0]
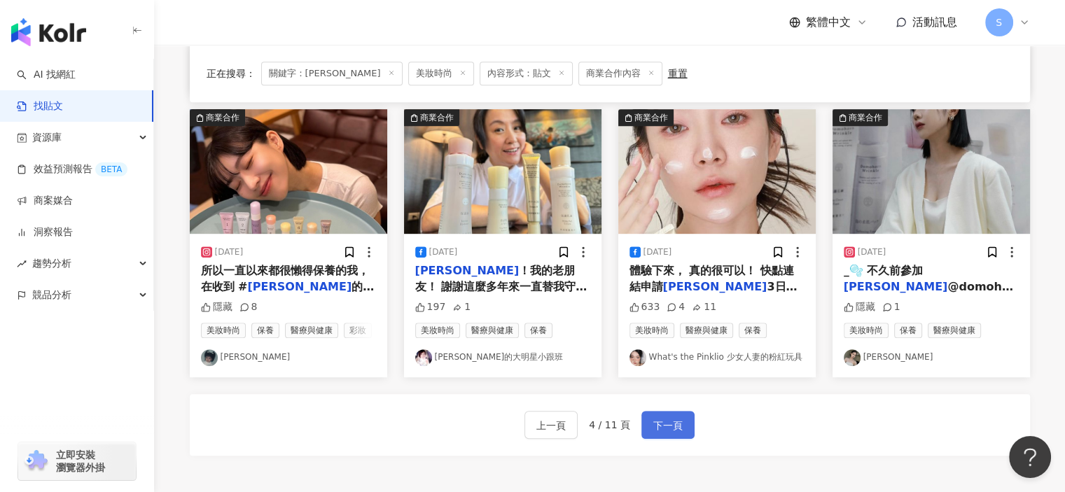
click at [675, 420] on span "下一頁" at bounding box center [667, 425] width 29 height 17
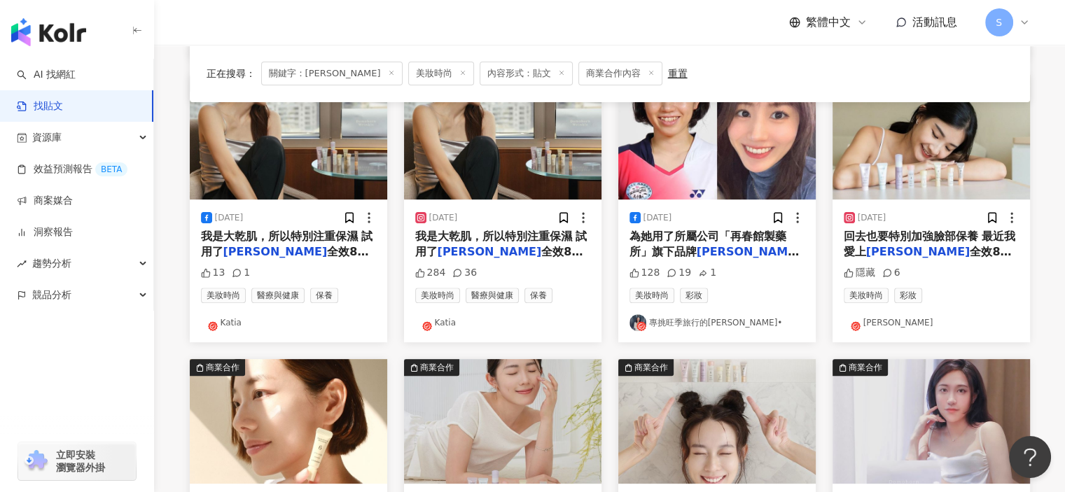
scroll to position [700, 0]
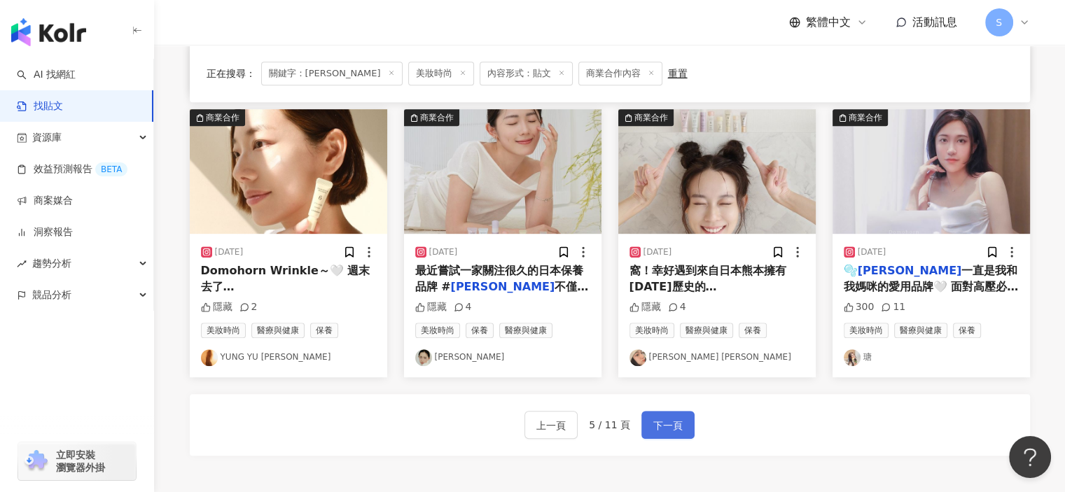
click at [675, 425] on span "下一頁" at bounding box center [667, 425] width 29 height 17
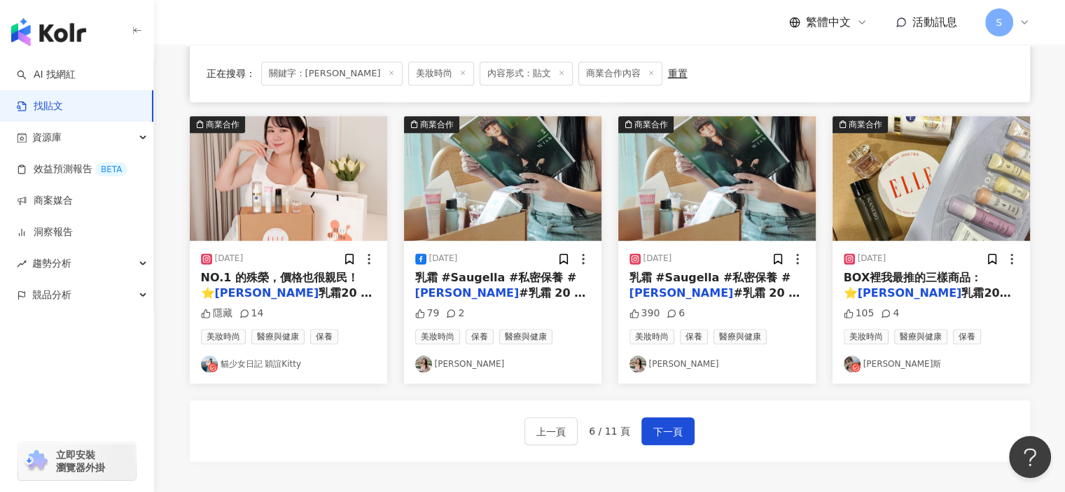
scroll to position [742, 0]
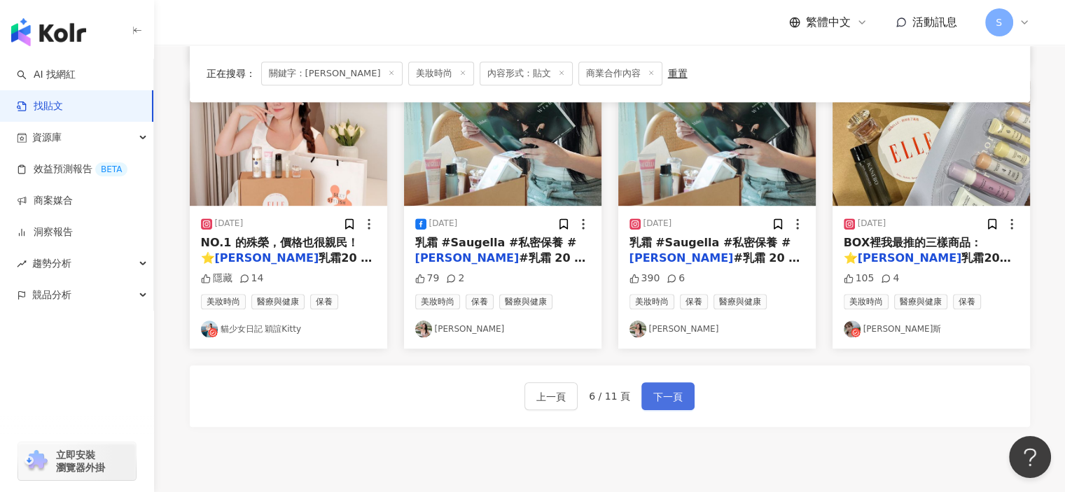
click at [664, 389] on span "下一頁" at bounding box center [667, 397] width 29 height 17
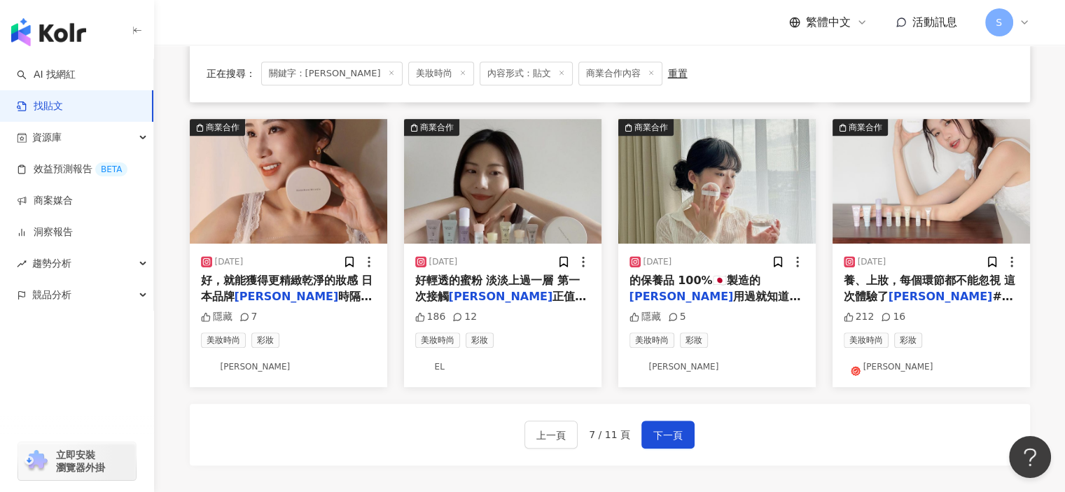
scroll to position [666, 0]
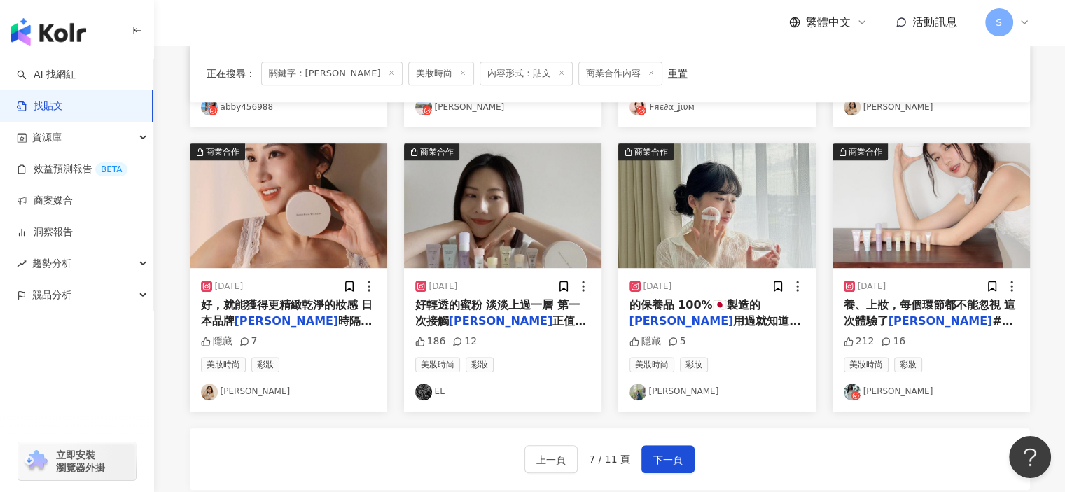
click at [333, 260] on img "button" at bounding box center [288, 206] width 197 height 125
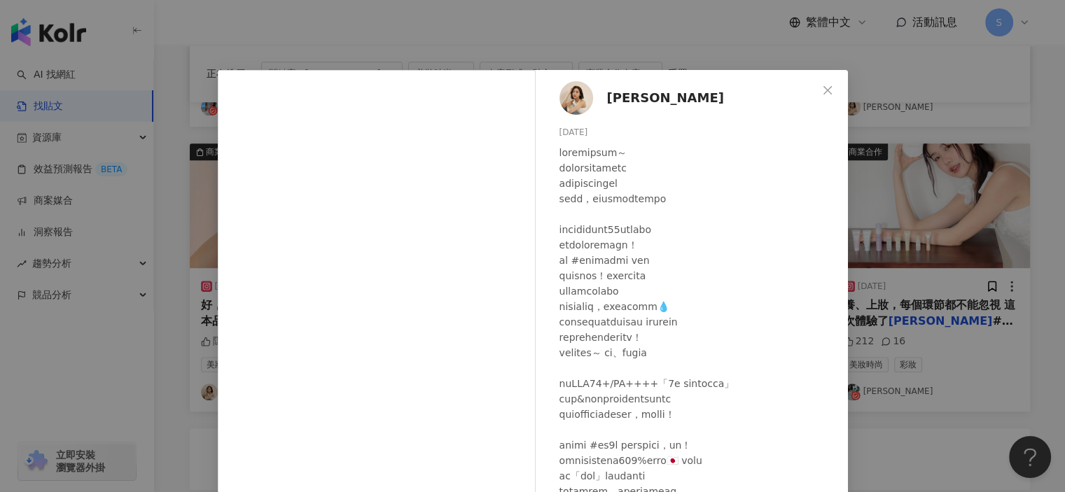
click at [924, 351] on div "[PERSON_NAME]卡 [DATE] 隱藏 7 查看原始貼文" at bounding box center [532, 246] width 1065 height 492
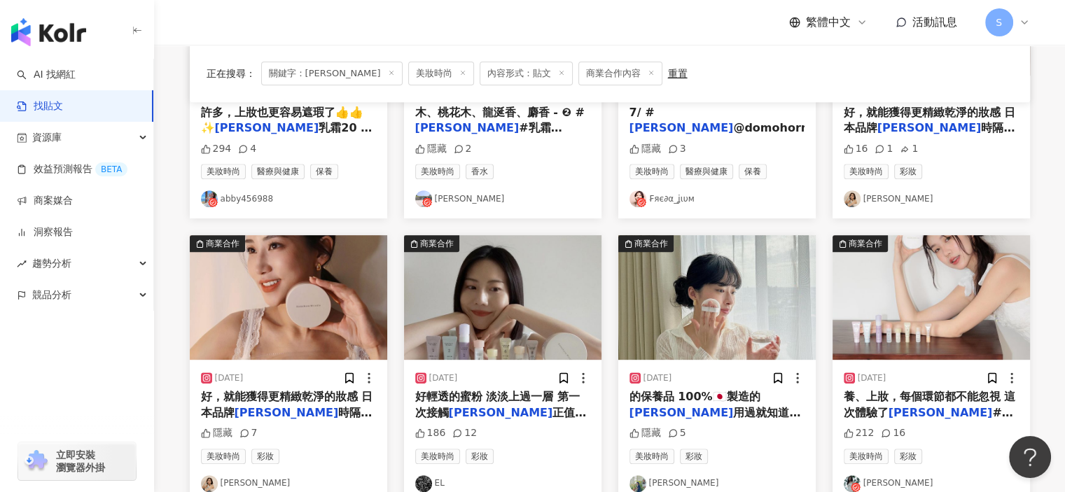
scroll to position [852, 0]
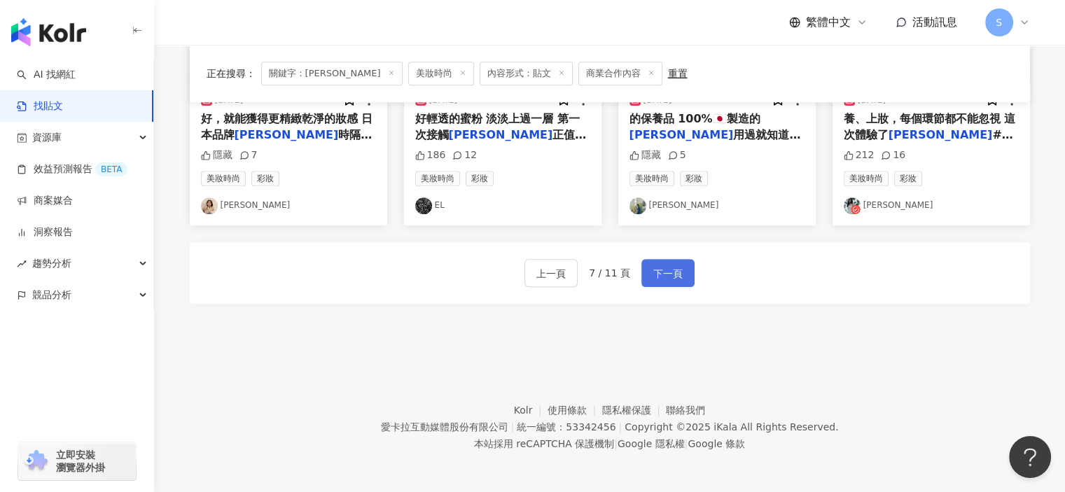
click at [662, 279] on span "下一頁" at bounding box center [667, 273] width 29 height 17
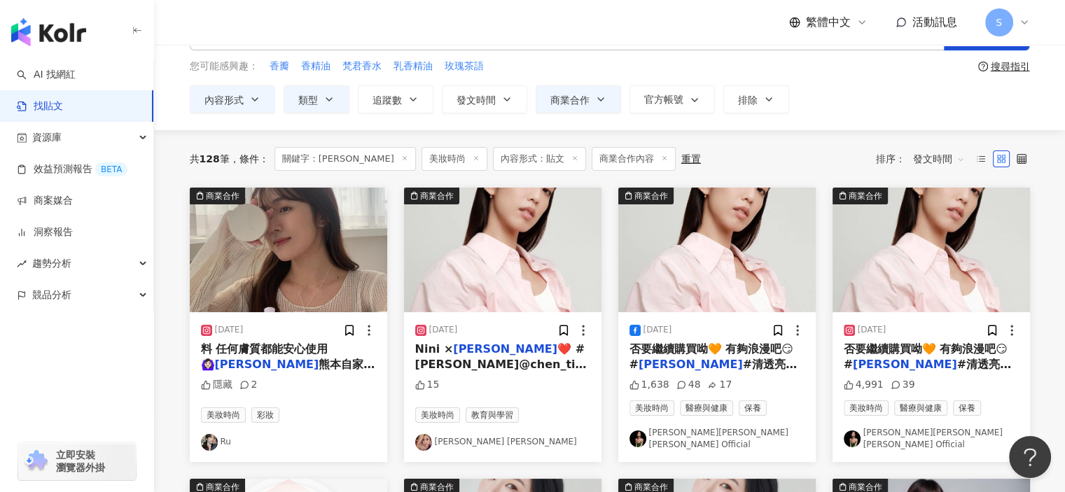
scroll to position [86, 0]
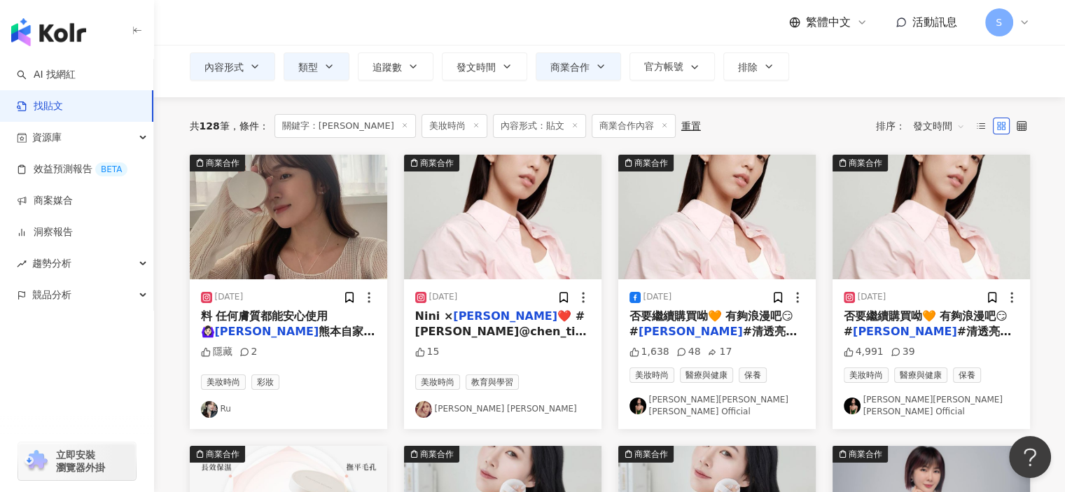
click at [314, 254] on img "button" at bounding box center [288, 217] width 197 height 125
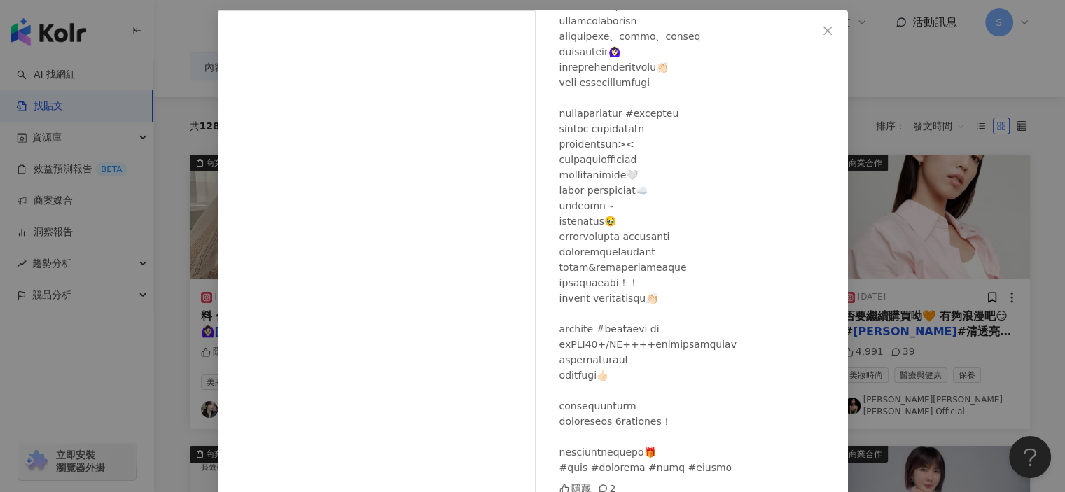
scroll to position [120, 0]
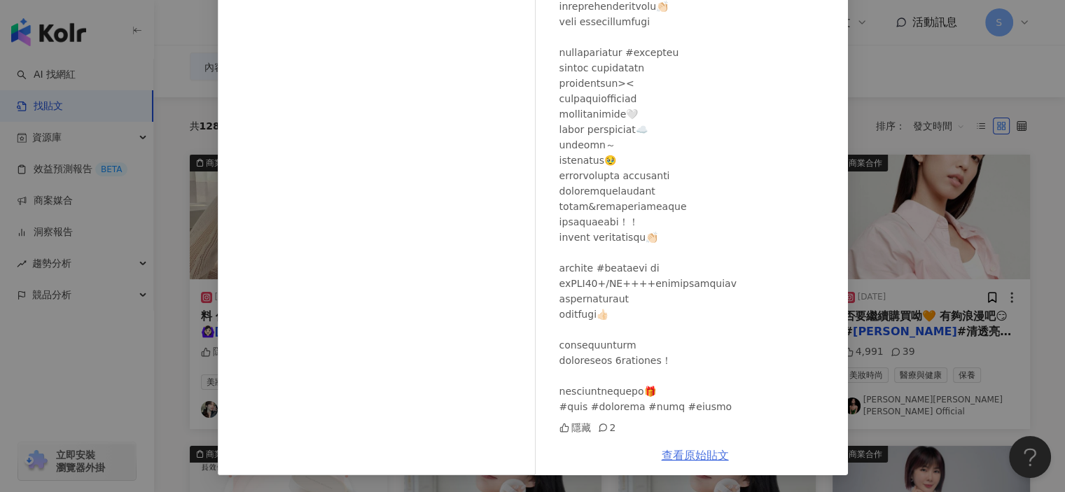
click at [698, 459] on link "查看原始貼文" at bounding box center [695, 455] width 67 height 13
click at [905, 97] on div "Ru [DATE] 隱藏 2 查看原始貼文" at bounding box center [532, 246] width 1065 height 492
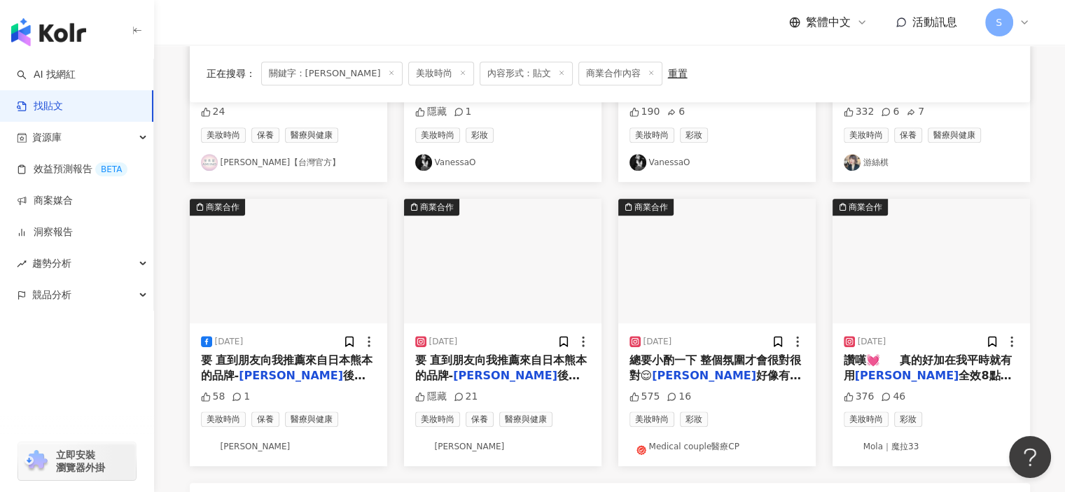
scroll to position [716, 0]
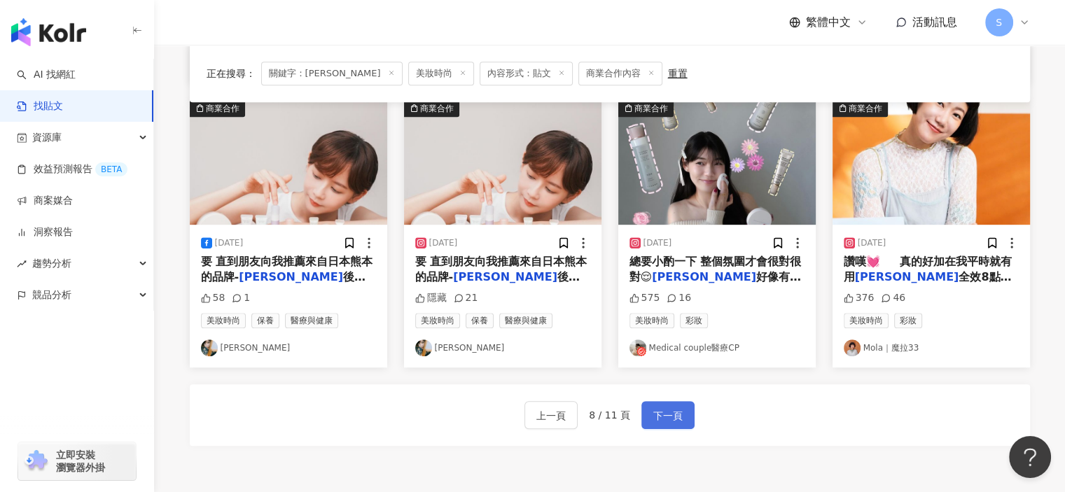
click at [664, 410] on span "下一頁" at bounding box center [667, 415] width 29 height 17
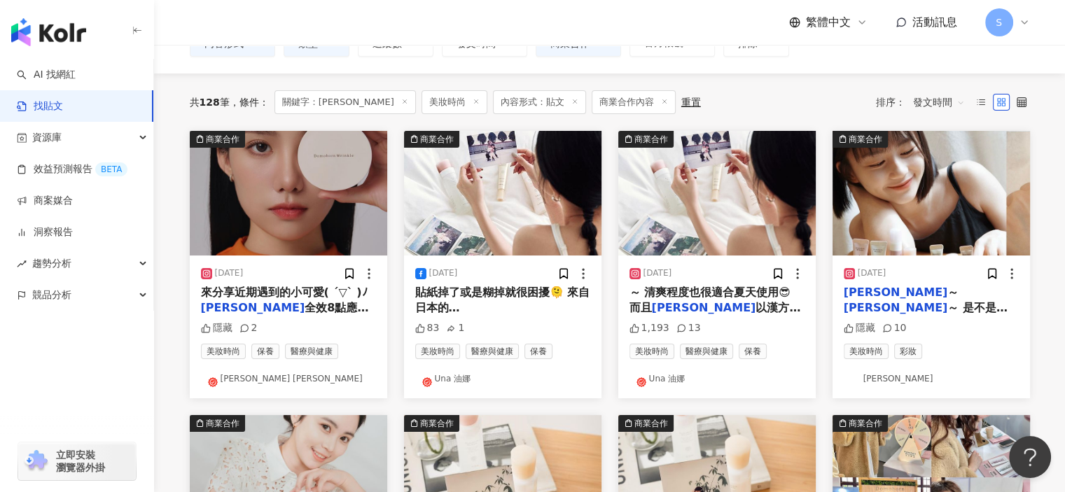
scroll to position [86, 0]
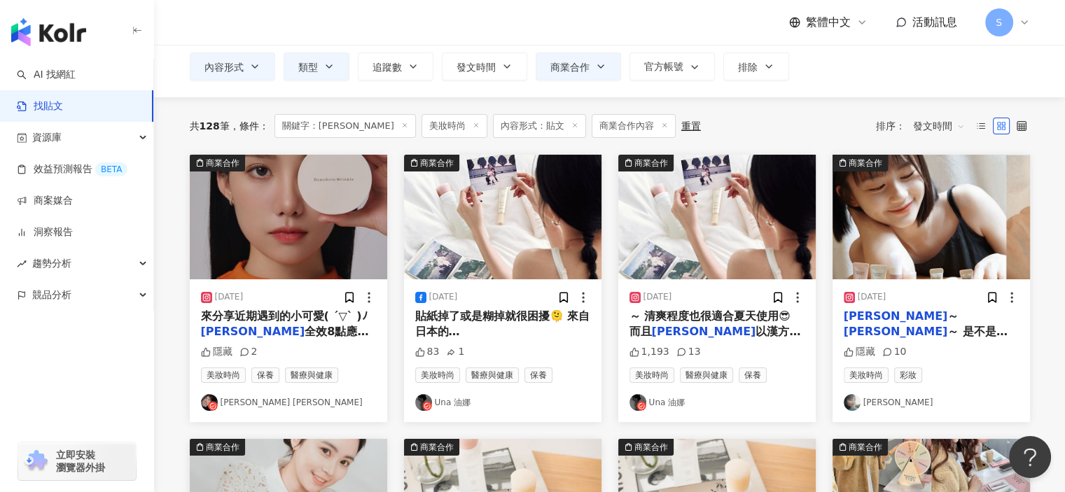
click at [336, 226] on img "button" at bounding box center [288, 217] width 197 height 125
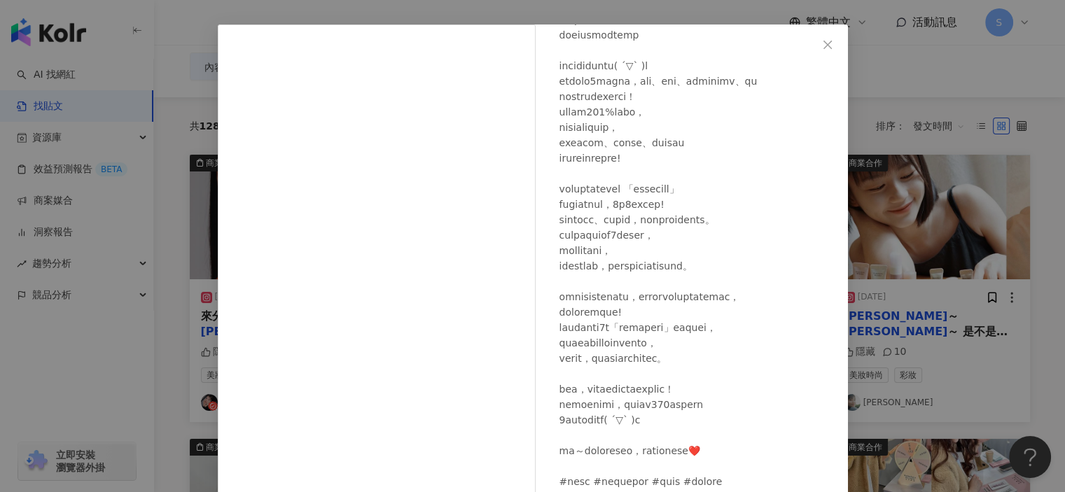
scroll to position [120, 0]
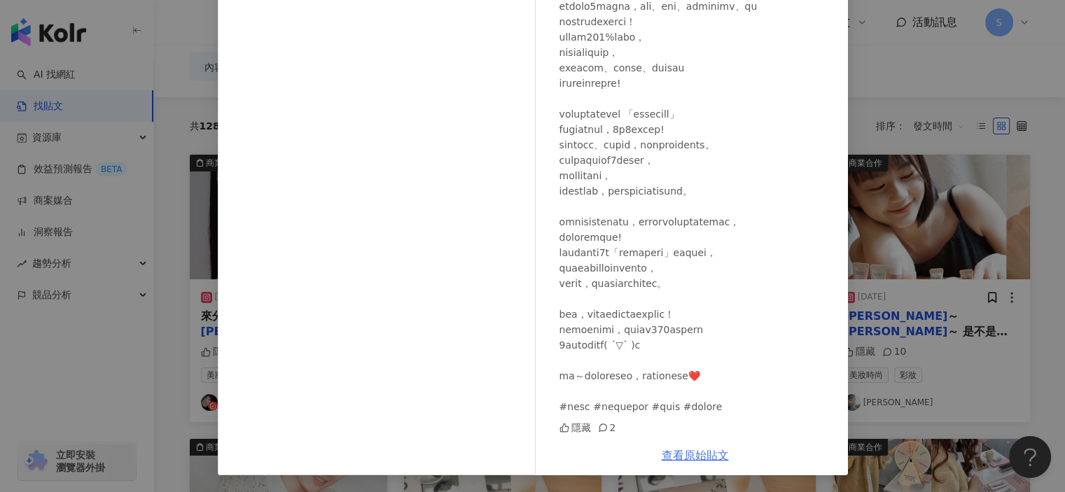
click at [680, 456] on link "查看原始貼文" at bounding box center [695, 455] width 67 height 13
click at [899, 116] on div "[PERSON_NAME] [PERSON_NAME] [DATE] 隱藏 2 查看原始貼文" at bounding box center [532, 246] width 1065 height 492
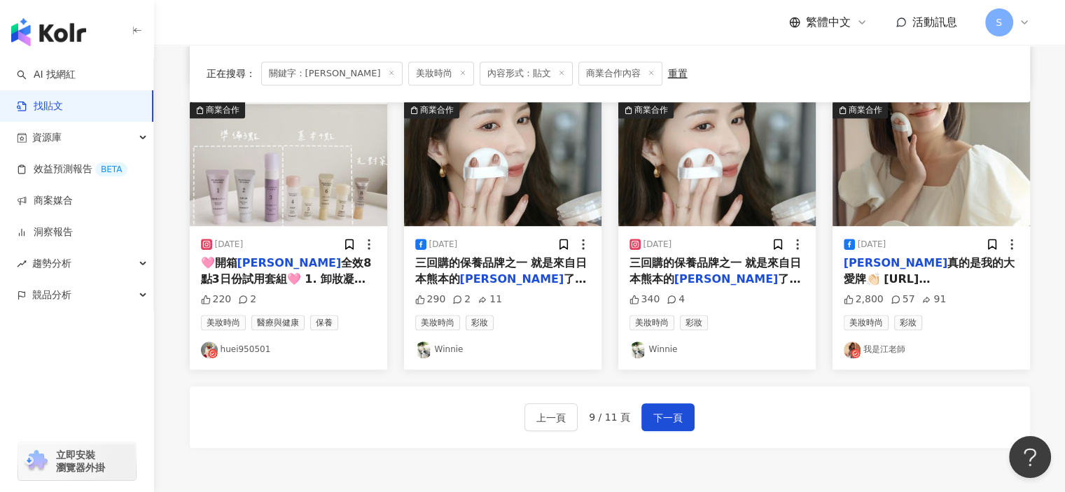
scroll to position [723, 0]
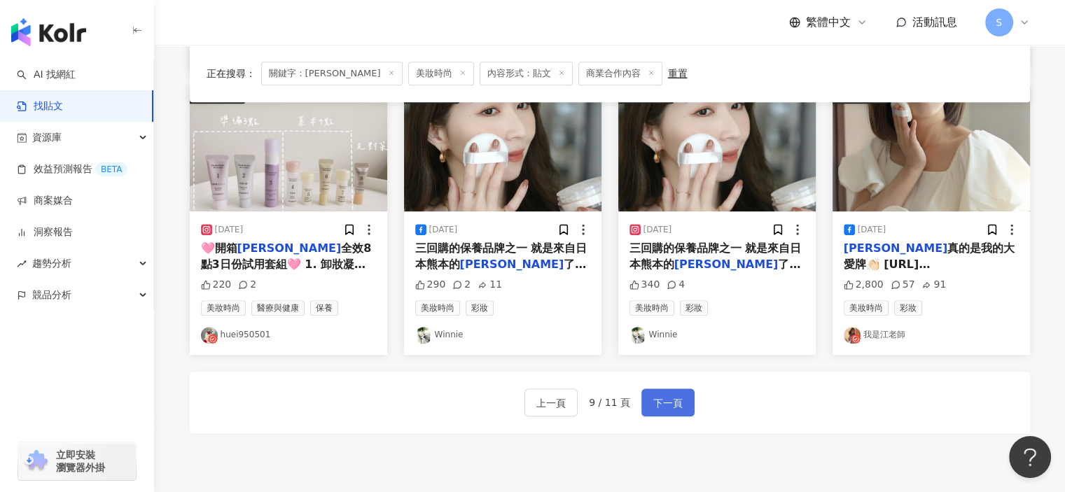
click at [668, 398] on span "下一頁" at bounding box center [667, 403] width 29 height 17
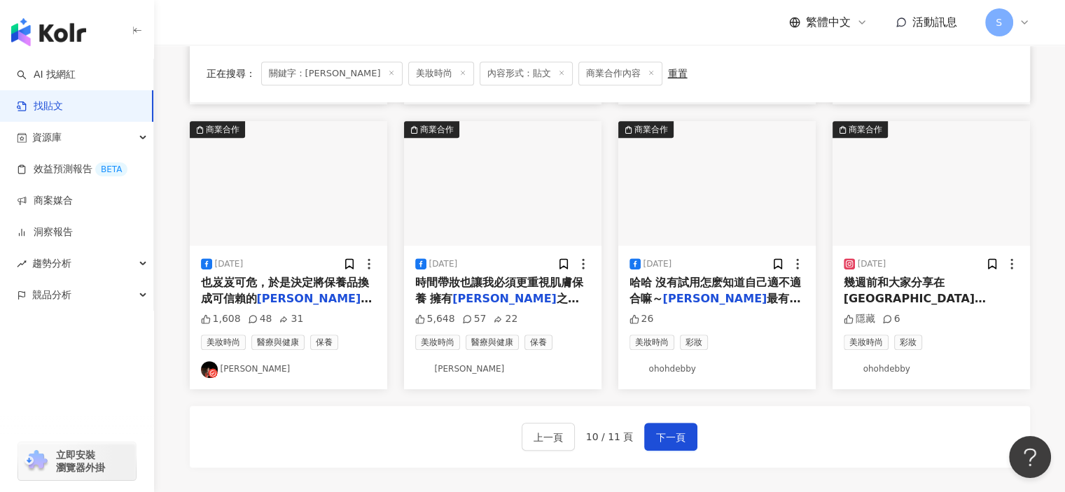
scroll to position [841, 0]
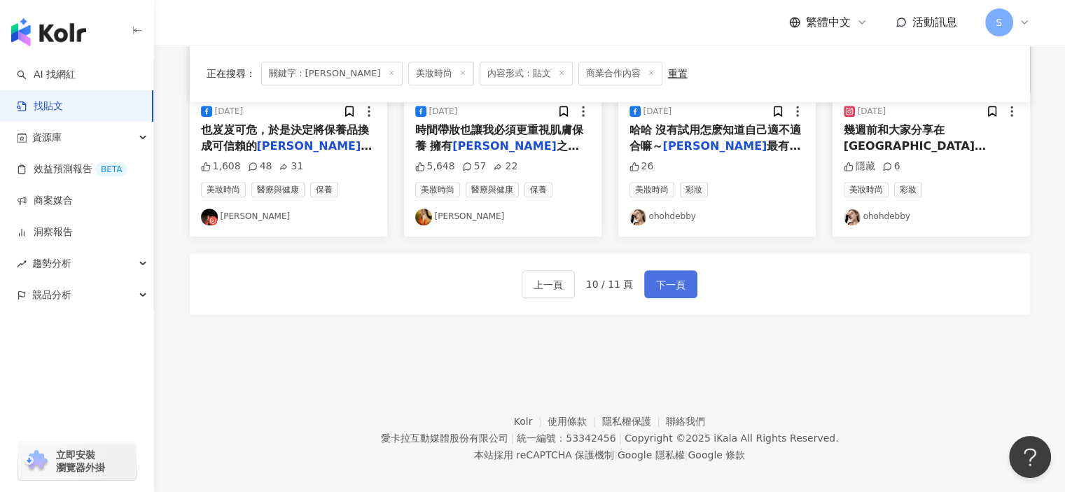
click at [687, 274] on button "下一頁" at bounding box center [670, 284] width 53 height 28
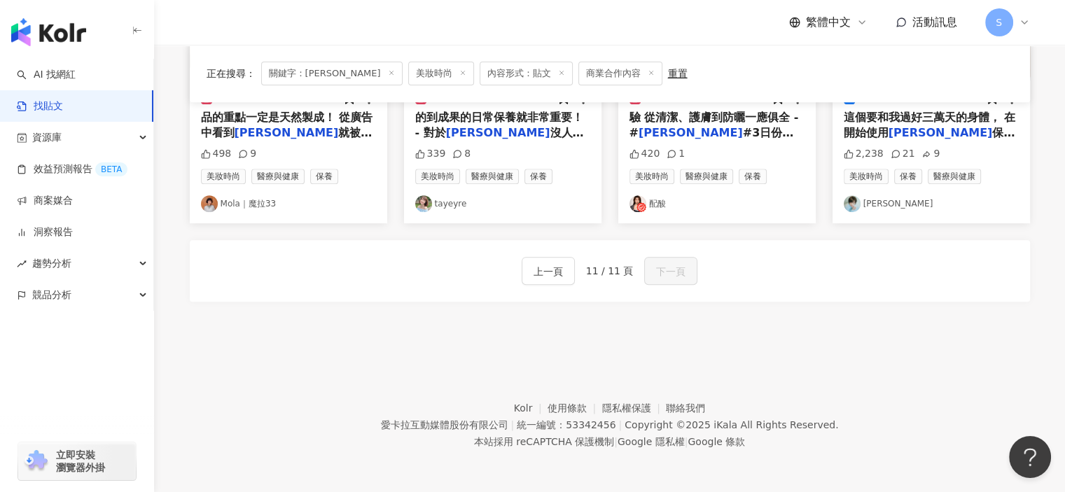
scroll to position [557, 0]
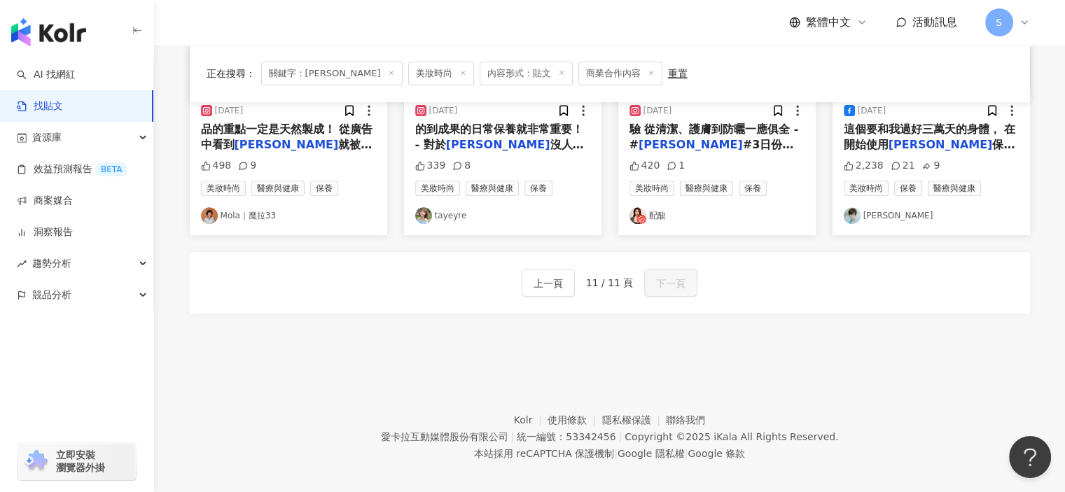
click at [745, 349] on footer "Kolr 使用條款 隱私權保護 聯絡我們 愛[PERSON_NAME]互動媒體股份有限公司 | 統一編號：53342456 | Copyright © 202…" at bounding box center [609, 426] width 911 height 155
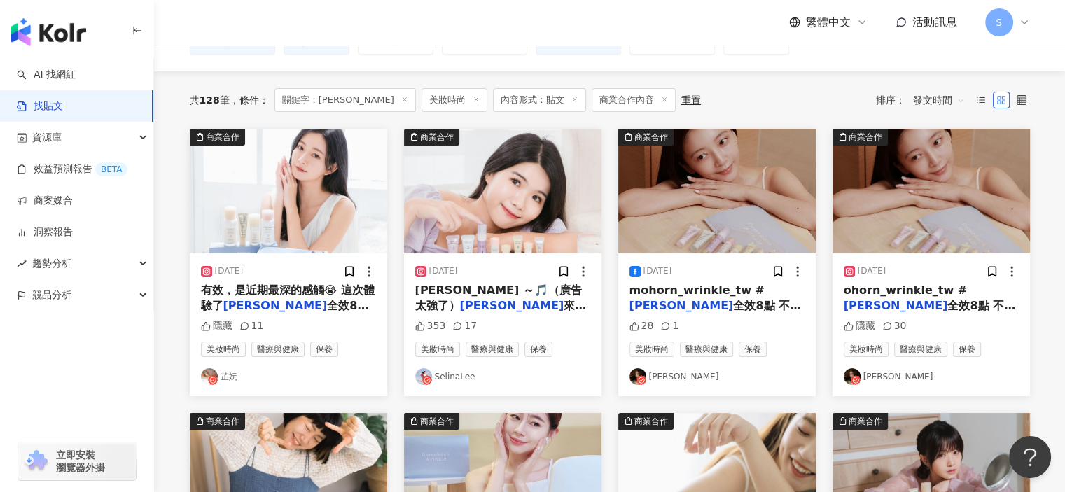
scroll to position [80, 0]
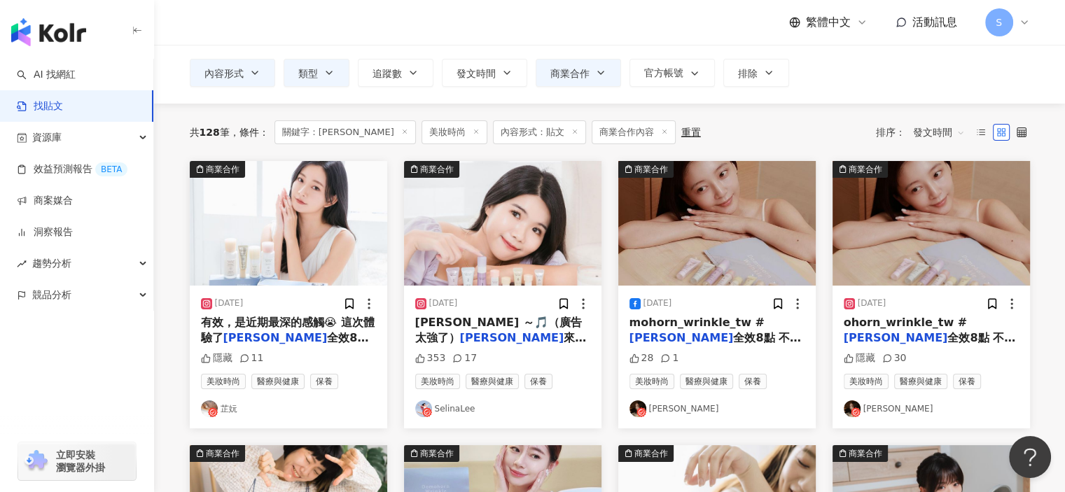
click at [728, 33] on div "繁體中文 活動訊息 S" at bounding box center [610, 22] width 840 height 45
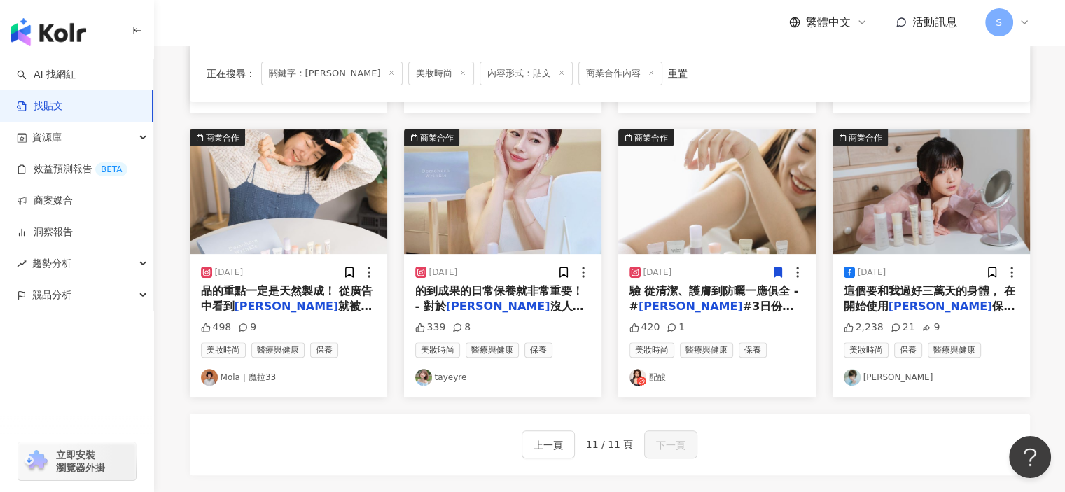
scroll to position [420, 0]
